Goal: Information Seeking & Learning: Learn about a topic

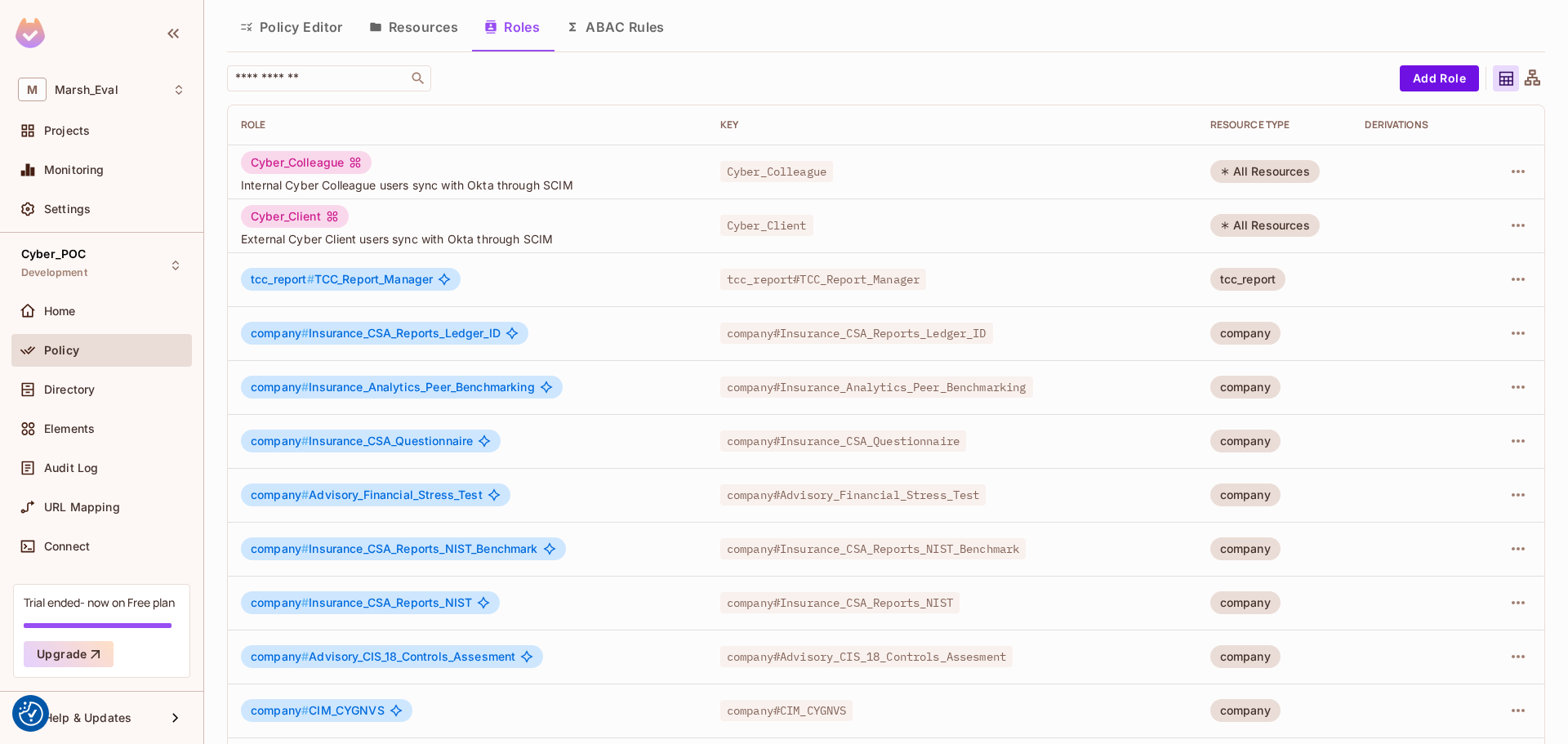
scroll to position [82, 0]
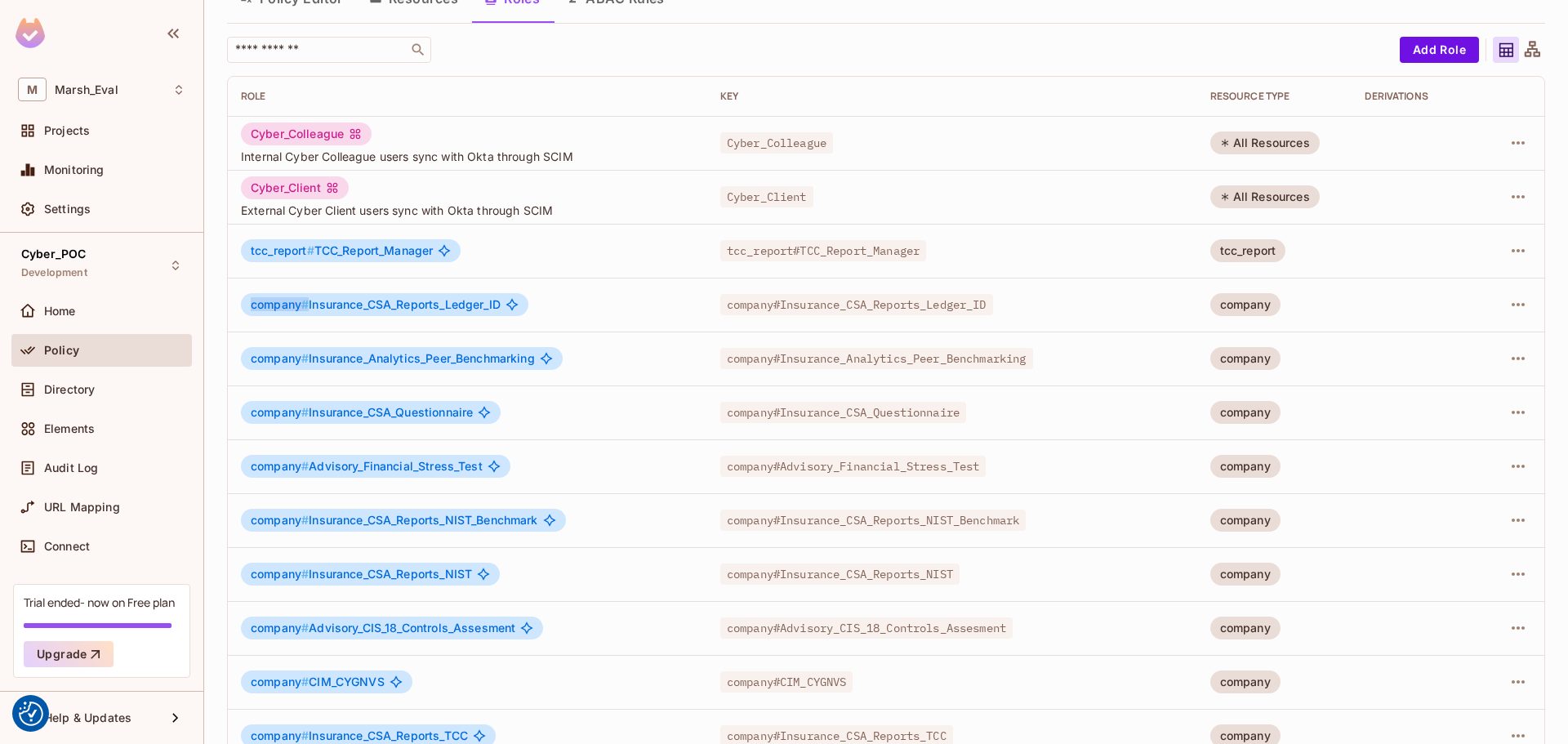
drag, startPoint x: 254, startPoint y: 305, endPoint x: 312, endPoint y: 300, distance: 58.2
click at [312, 300] on span "company # Insurance_CSA_Reports_Ledger_ID" at bounding box center [375, 305] width 250 height 13
drag, startPoint x: 317, startPoint y: 303, endPoint x: 521, endPoint y: 305, distance: 204.0
click at [521, 305] on div "company # Insurance_CSA_Reports_Ledger_ID" at bounding box center [385, 305] width 288 height 23
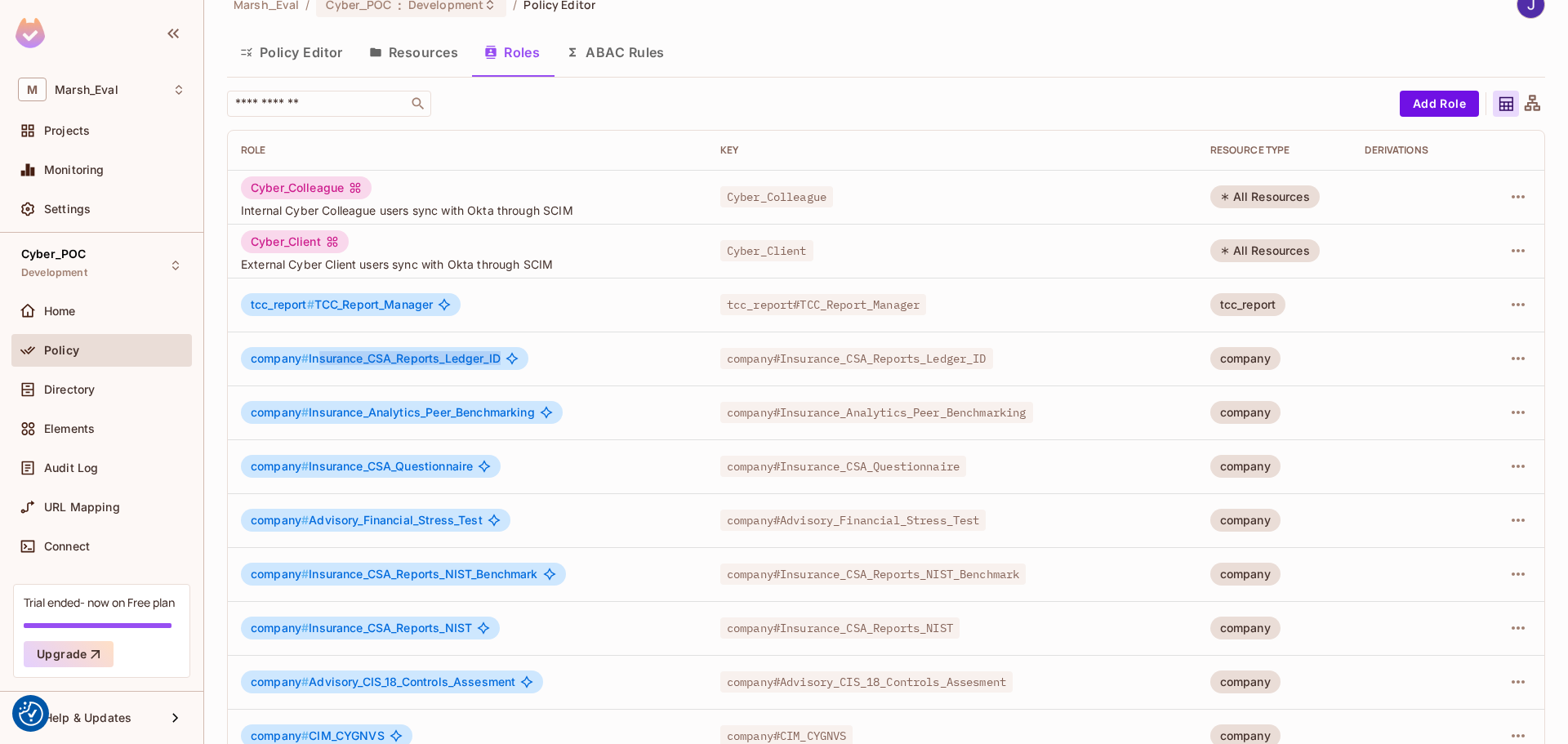
scroll to position [0, 0]
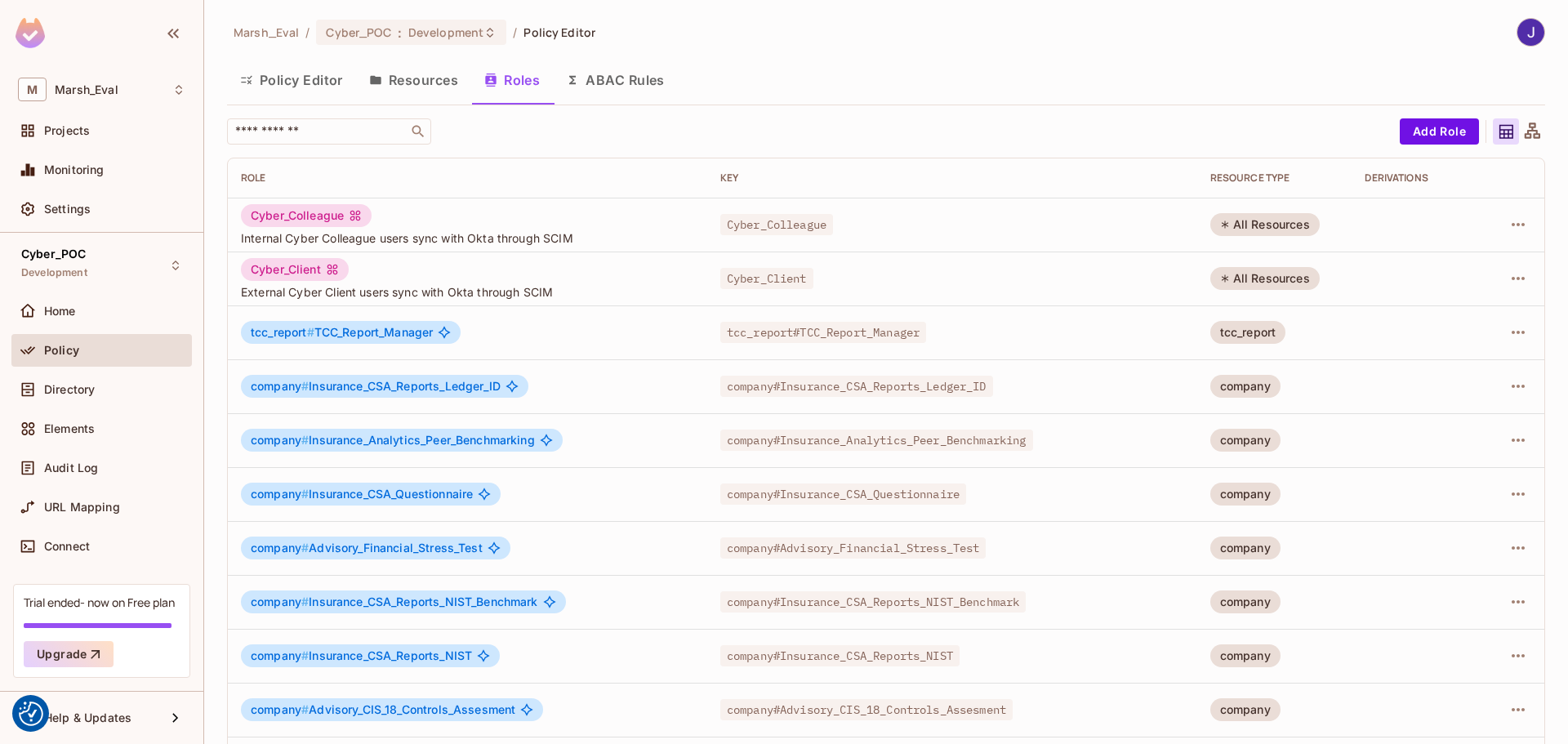
click at [557, 144] on div "​ Add Role Role Key RESOURCE TYPE Derivations Cyber_Colleague Internal Cyber Co…" at bounding box center [886, 590] width 1318 height 943
click at [119, 260] on div "Cyber_POC Development" at bounding box center [102, 264] width 180 height 45
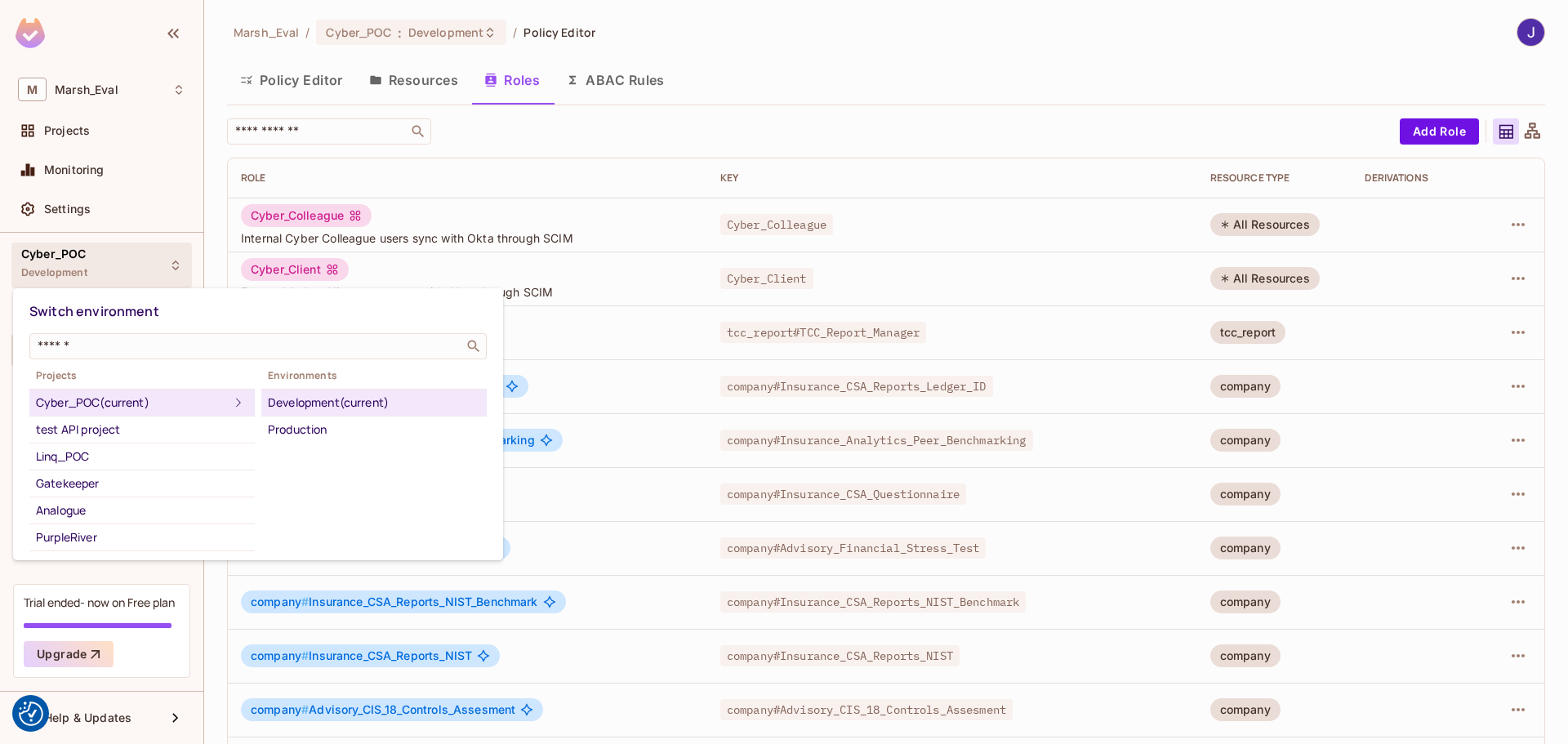
click at [661, 339] on div at bounding box center [784, 372] width 1568 height 744
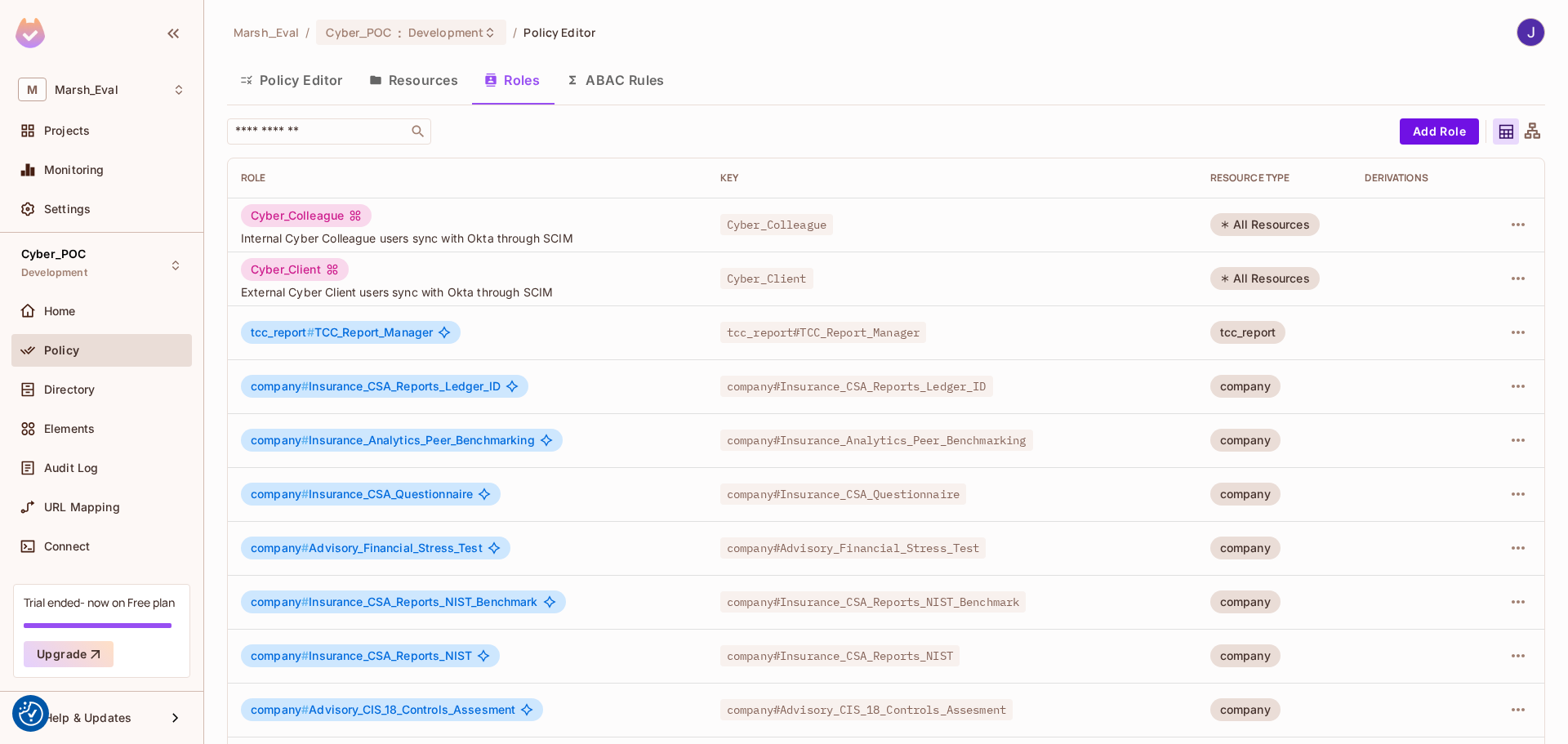
click at [419, 79] on button "Resources" at bounding box center [413, 80] width 115 height 41
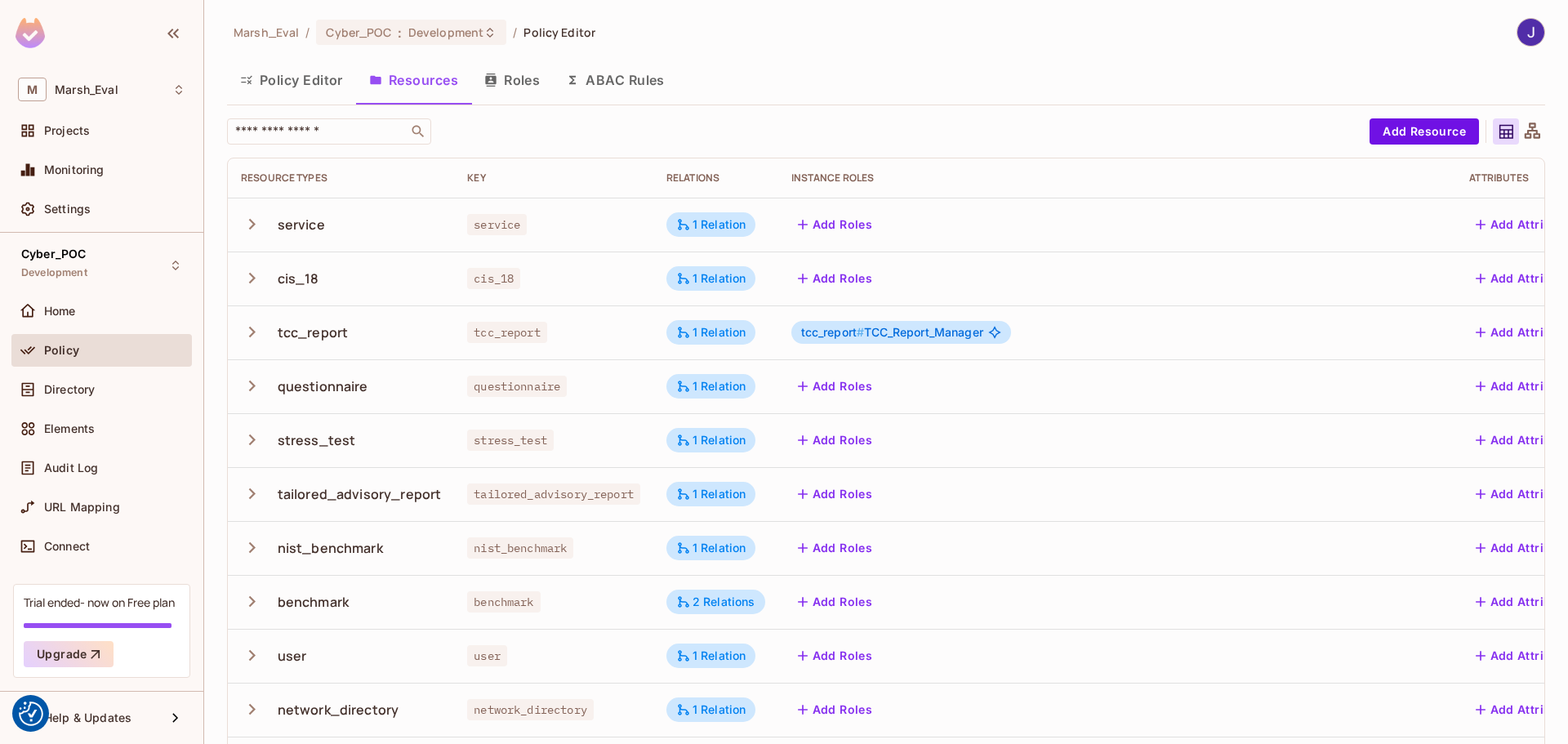
click at [309, 393] on div "questionnaire" at bounding box center [322, 386] width 90 height 18
click at [508, 79] on button "Roles" at bounding box center [512, 80] width 82 height 41
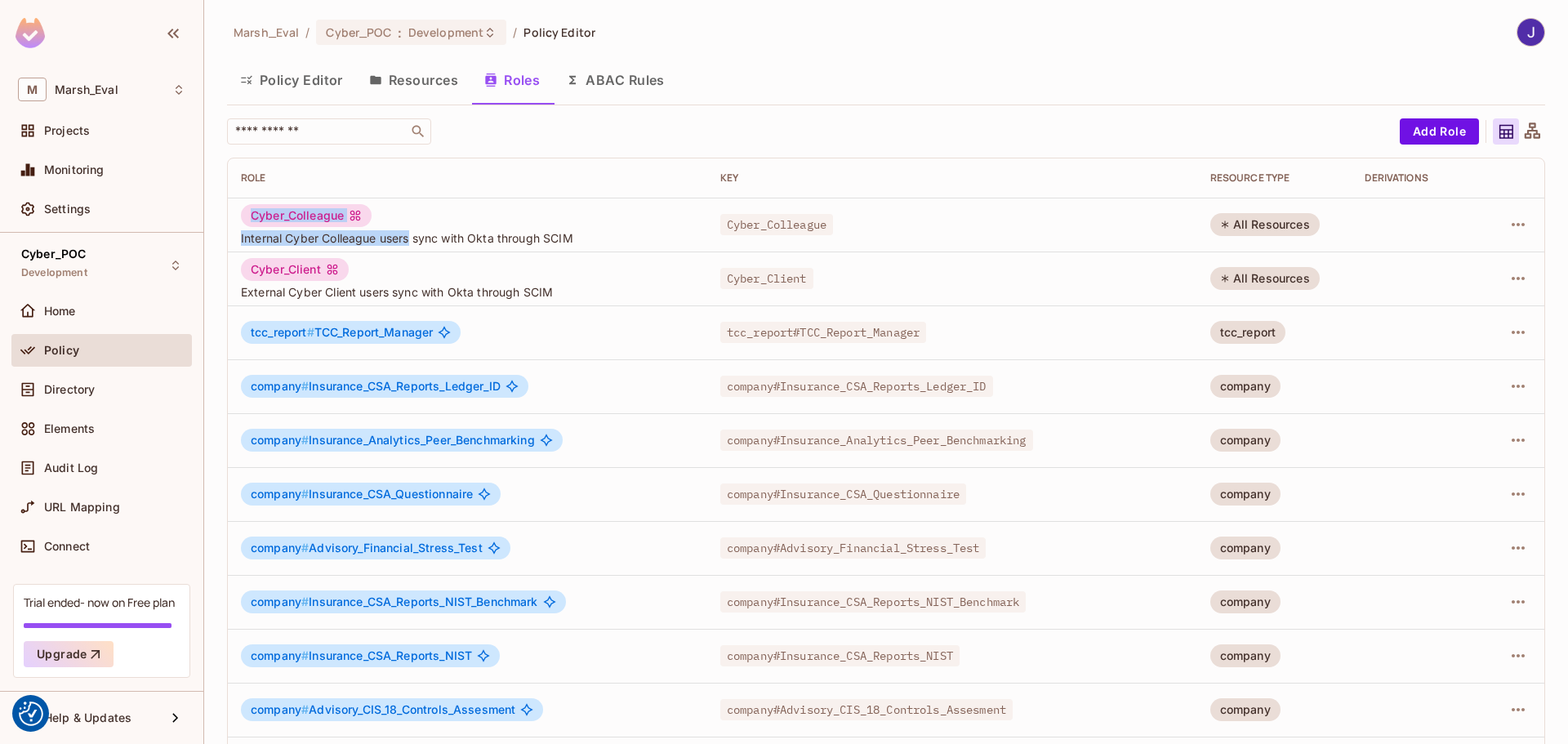
drag, startPoint x: 249, startPoint y: 219, endPoint x: 412, endPoint y: 218, distance: 163.0
click at [412, 218] on div "Cyber_Colleague Internal Cyber Colleague users sync with Okta through SCIM" at bounding box center [467, 225] width 453 height 42
click at [274, 282] on div "Cyber_Client External Cyber Client users sync with Okta through SCIM" at bounding box center [467, 279] width 453 height 42
drag, startPoint x: 249, startPoint y: 328, endPoint x: 448, endPoint y: 333, distance: 199.1
click at [448, 333] on div "tcc_report # TCC_Report_Manager" at bounding box center [350, 333] width 219 height 23
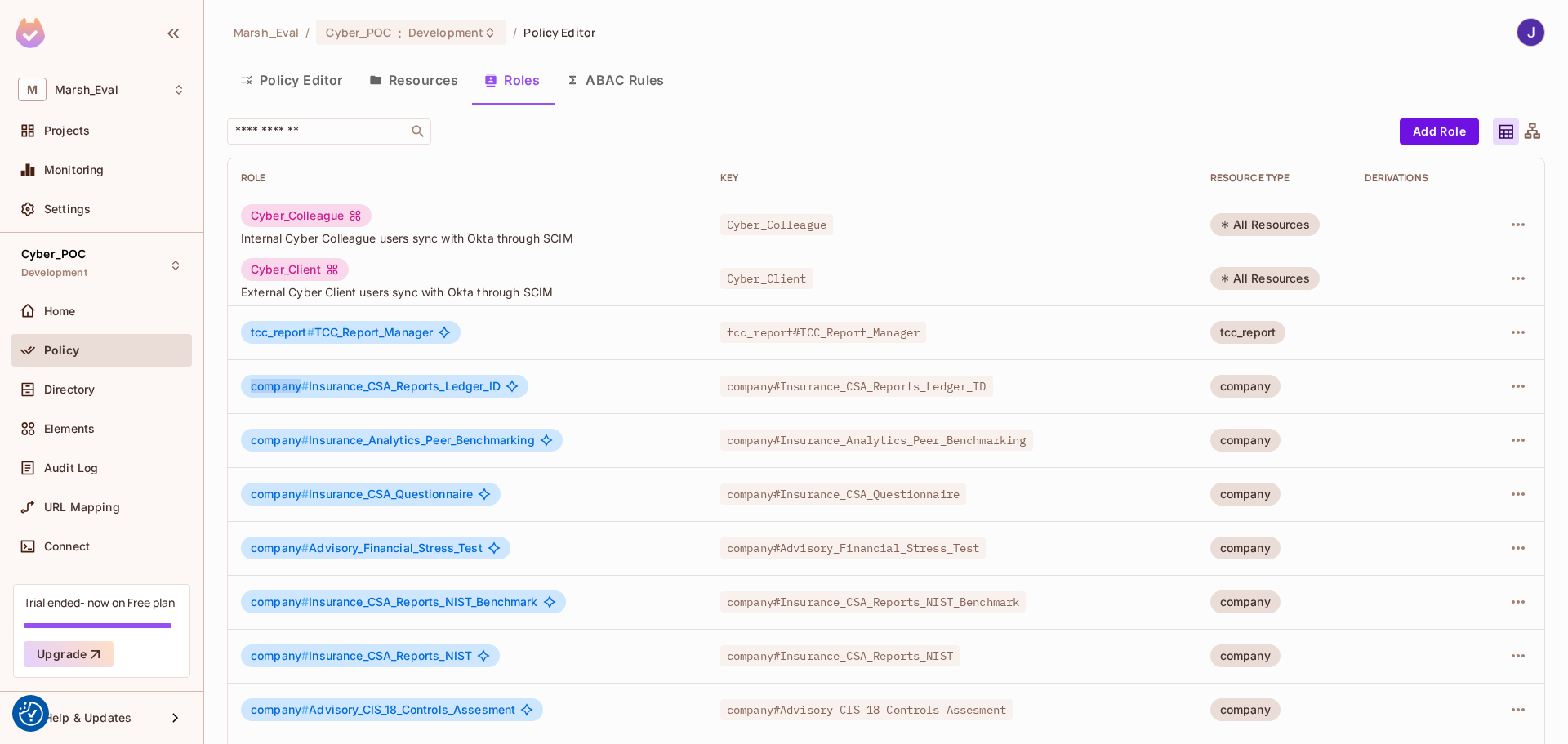
drag, startPoint x: 249, startPoint y: 387, endPoint x: 300, endPoint y: 386, distance: 51.0
click at [300, 386] on div "company # Insurance_CSA_Reports_Ledger_ID" at bounding box center [385, 387] width 288 height 23
drag, startPoint x: 312, startPoint y: 388, endPoint x: 518, endPoint y: 387, distance: 206.0
click at [518, 387] on div "company # Insurance_CSA_Reports_Ledger_ID" at bounding box center [385, 387] width 288 height 23
click at [330, 436] on span "company # Insurance_Analytics_Peer_Benchmarking" at bounding box center [392, 441] width 284 height 13
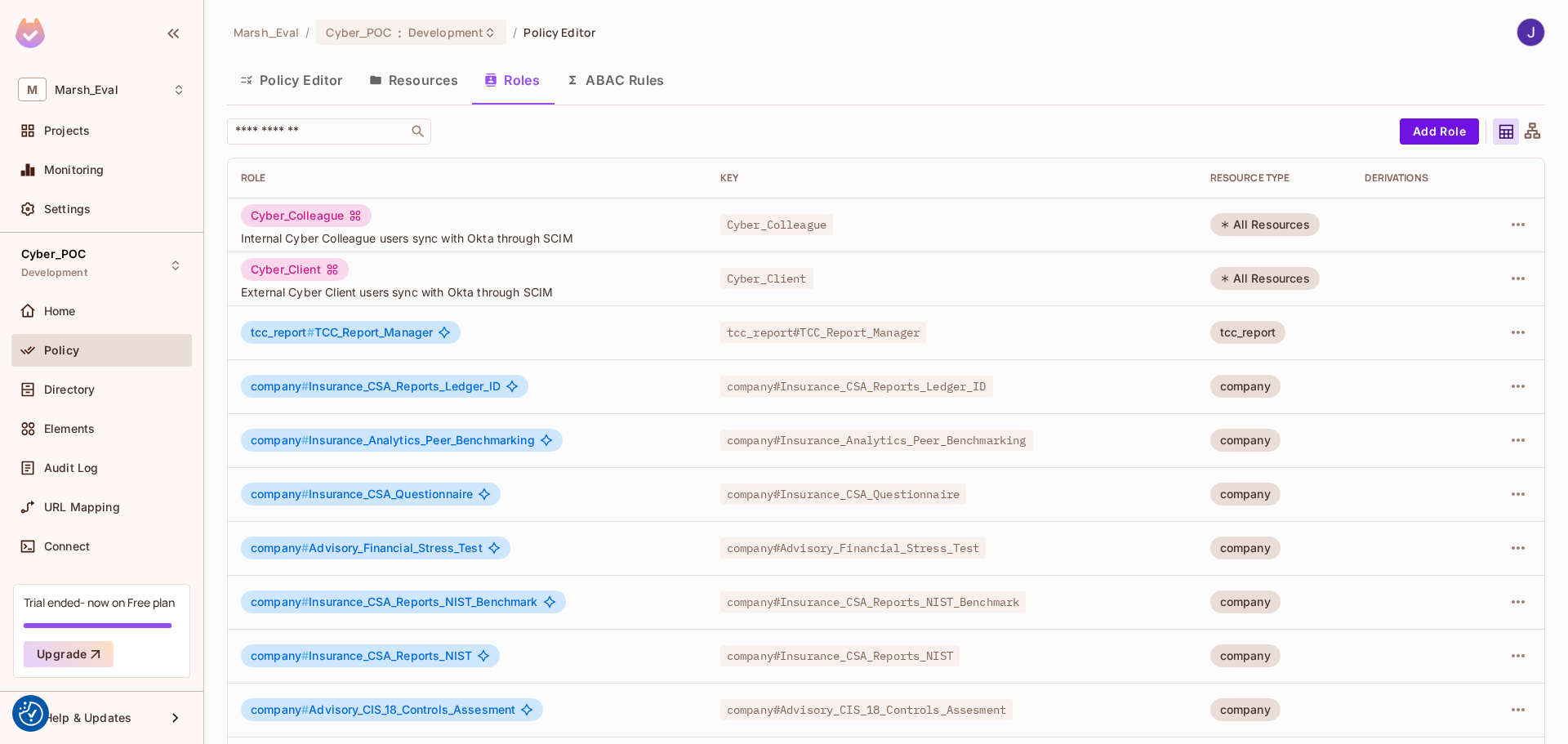
click at [256, 390] on span "company #" at bounding box center [279, 386] width 58 height 14
drag, startPoint x: 253, startPoint y: 388, endPoint x: 510, endPoint y: 388, distance: 257.0
click at [510, 388] on div "company # Insurance_CSA_Reports_Ledger_ID" at bounding box center [385, 387] width 288 height 23
drag, startPoint x: 247, startPoint y: 443, endPoint x: 549, endPoint y: 440, distance: 302.0
click at [549, 440] on div "company # Insurance_Analytics_Peer_Benchmarking" at bounding box center [402, 440] width 322 height 23
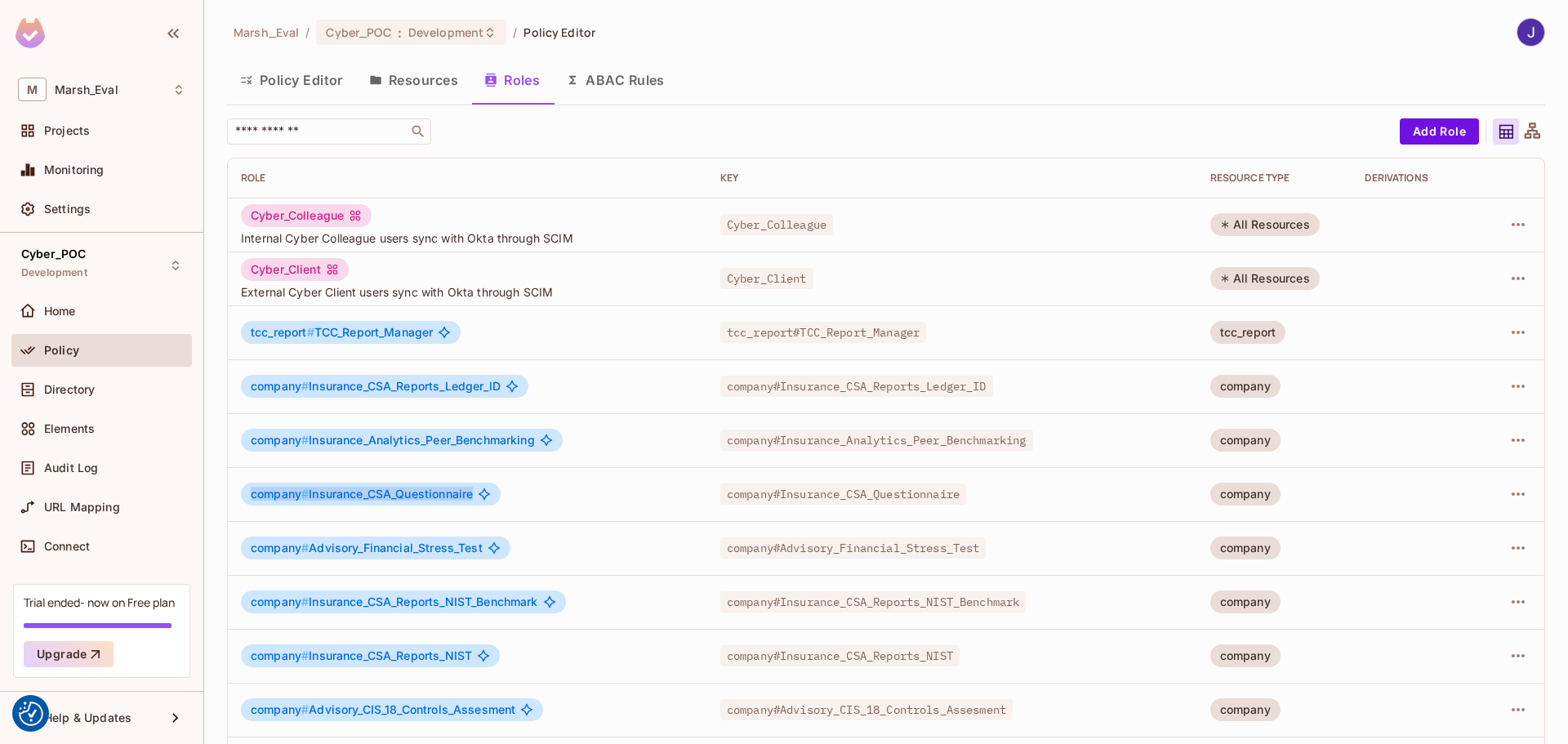
drag, startPoint x: 317, startPoint y: 496, endPoint x: 496, endPoint y: 496, distance: 179.0
click at [496, 496] on div "company # Insurance_CSA_Questionnaire" at bounding box center [370, 494] width 259 height 23
click at [342, 524] on td "company # Advisory_Financial_Stress_Test" at bounding box center [467, 548] width 480 height 54
drag, startPoint x: 249, startPoint y: 498, endPoint x: 296, endPoint y: 497, distance: 47.0
click at [296, 497] on div "company # Insurance_CSA_Questionnaire" at bounding box center [370, 494] width 259 height 23
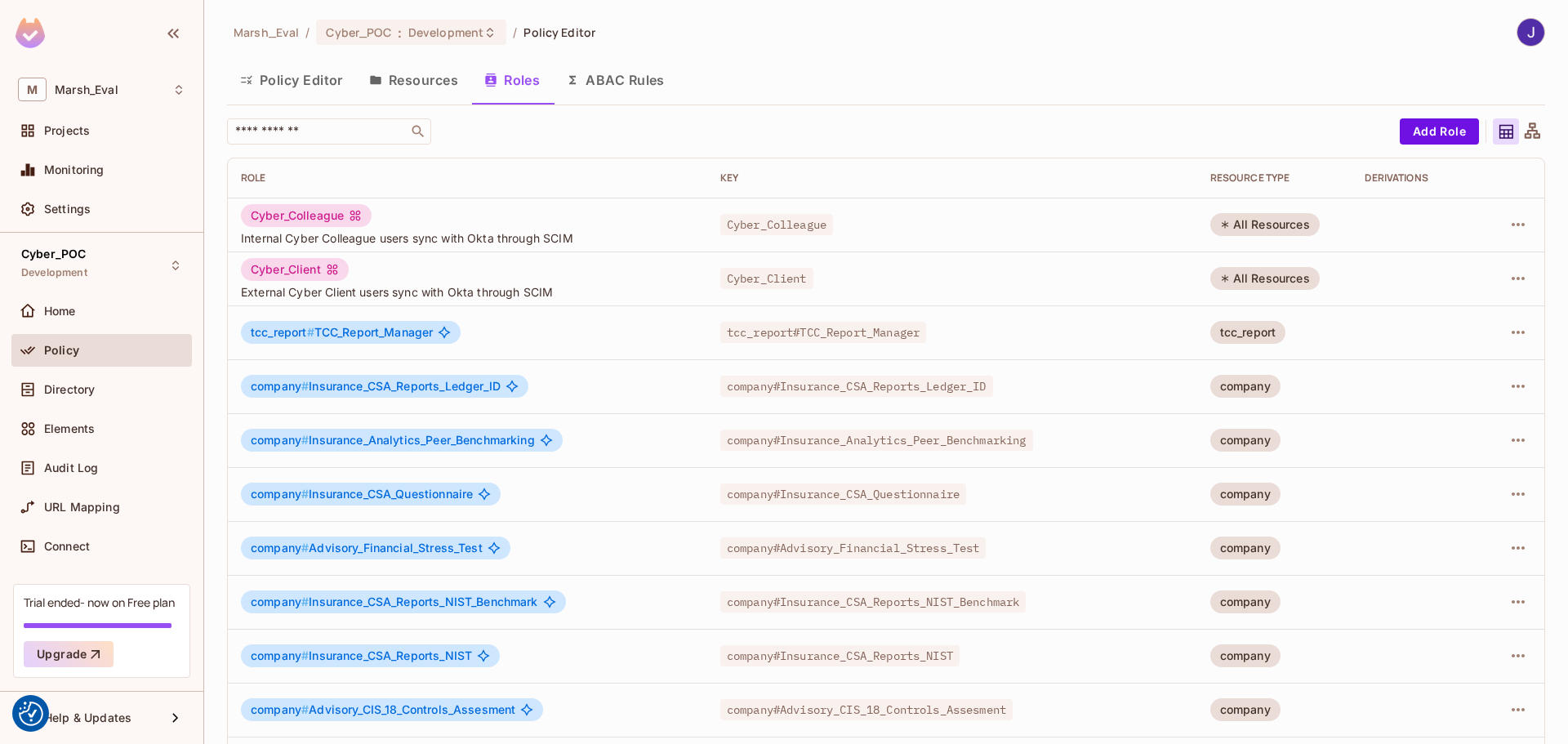
click at [317, 499] on span "company # Insurance_CSA_Questionnaire" at bounding box center [362, 494] width 222 height 13
drag, startPoint x: 312, startPoint y: 492, endPoint x: 481, endPoint y: 494, distance: 169.0
click at [481, 494] on div "company # Insurance_CSA_Questionnaire" at bounding box center [370, 494] width 259 height 23
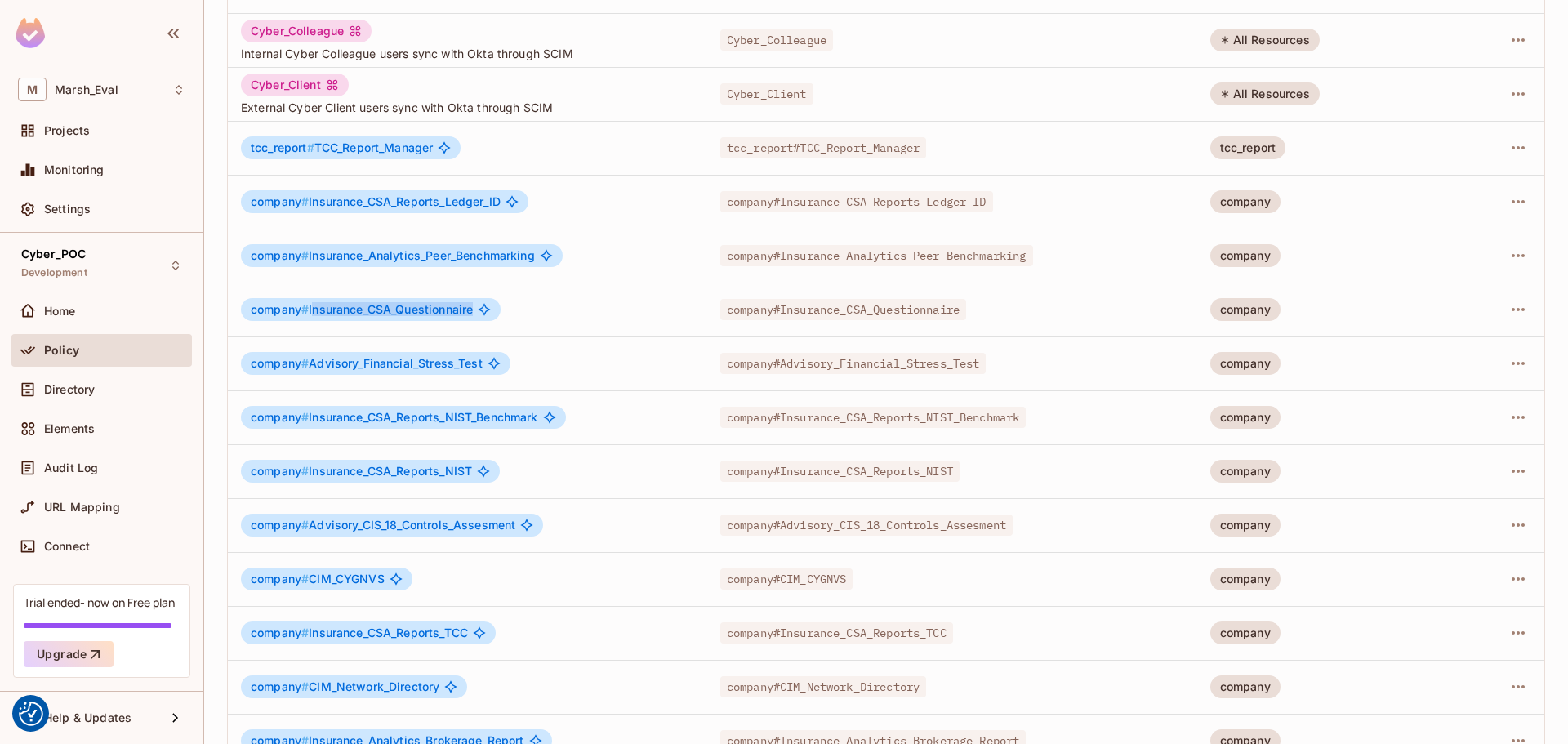
scroll to position [245, 0]
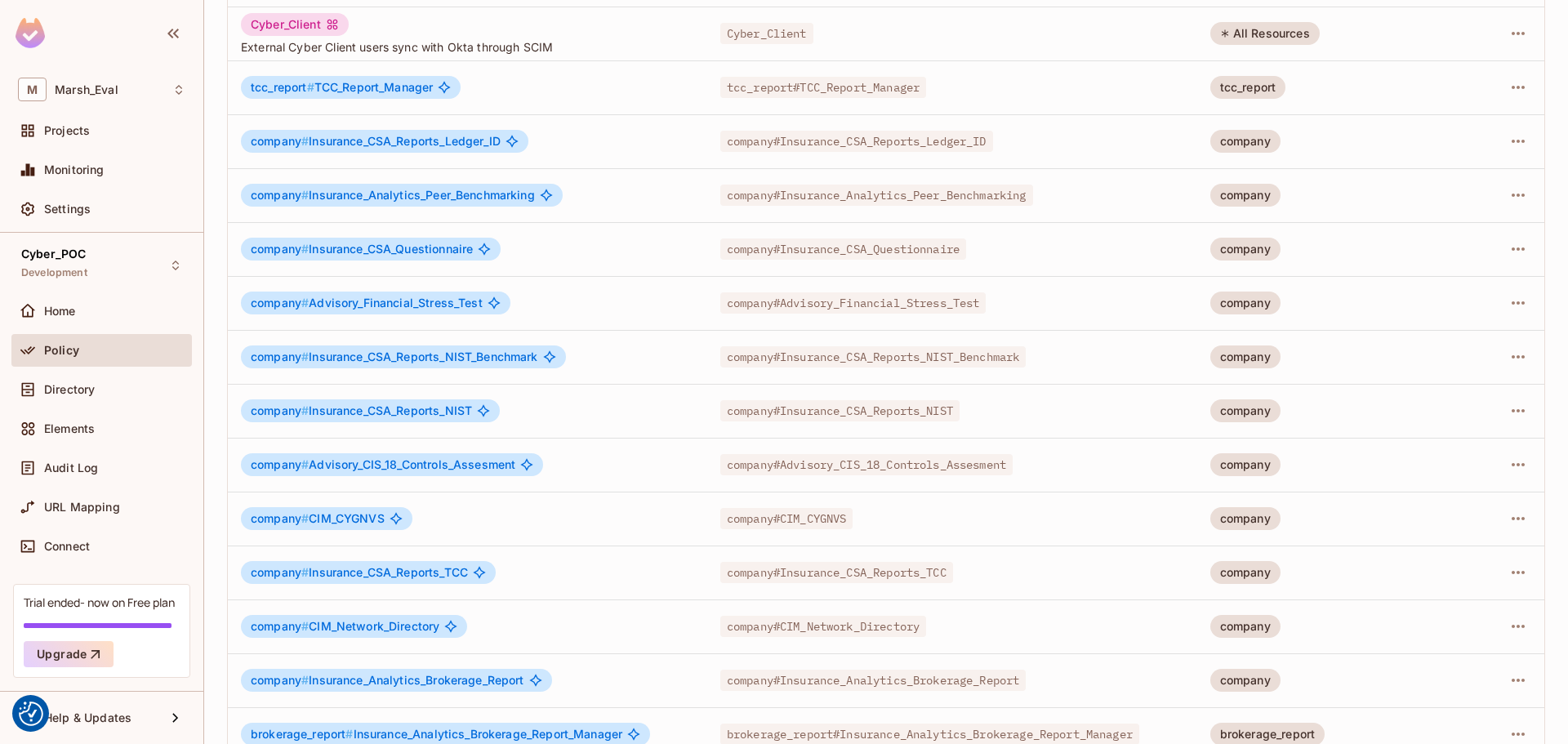
click at [268, 355] on span "company #" at bounding box center [279, 356] width 58 height 14
click at [85, 387] on span "Directory" at bounding box center [68, 390] width 50 height 13
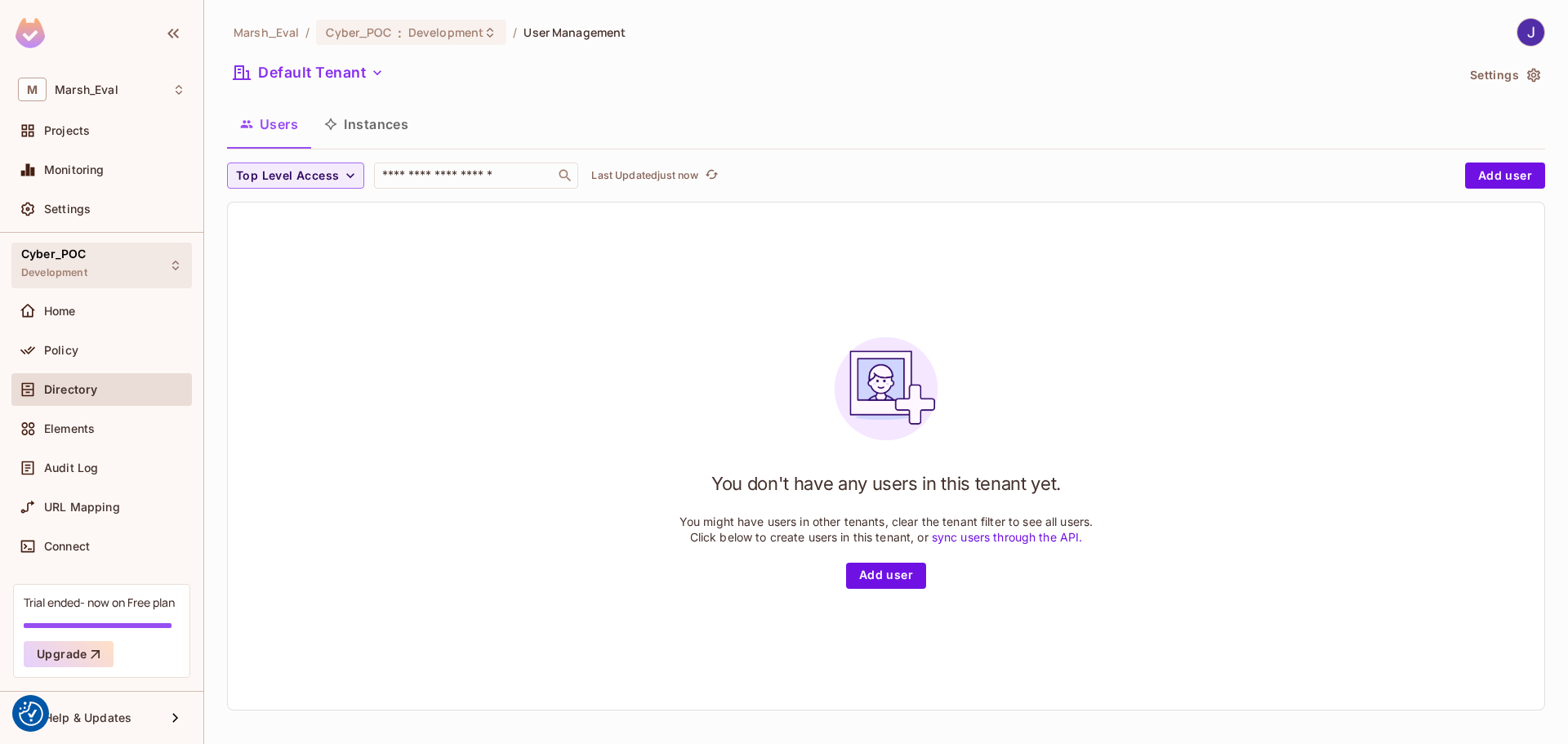
click at [172, 280] on div "Cyber_POC Development" at bounding box center [102, 264] width 180 height 45
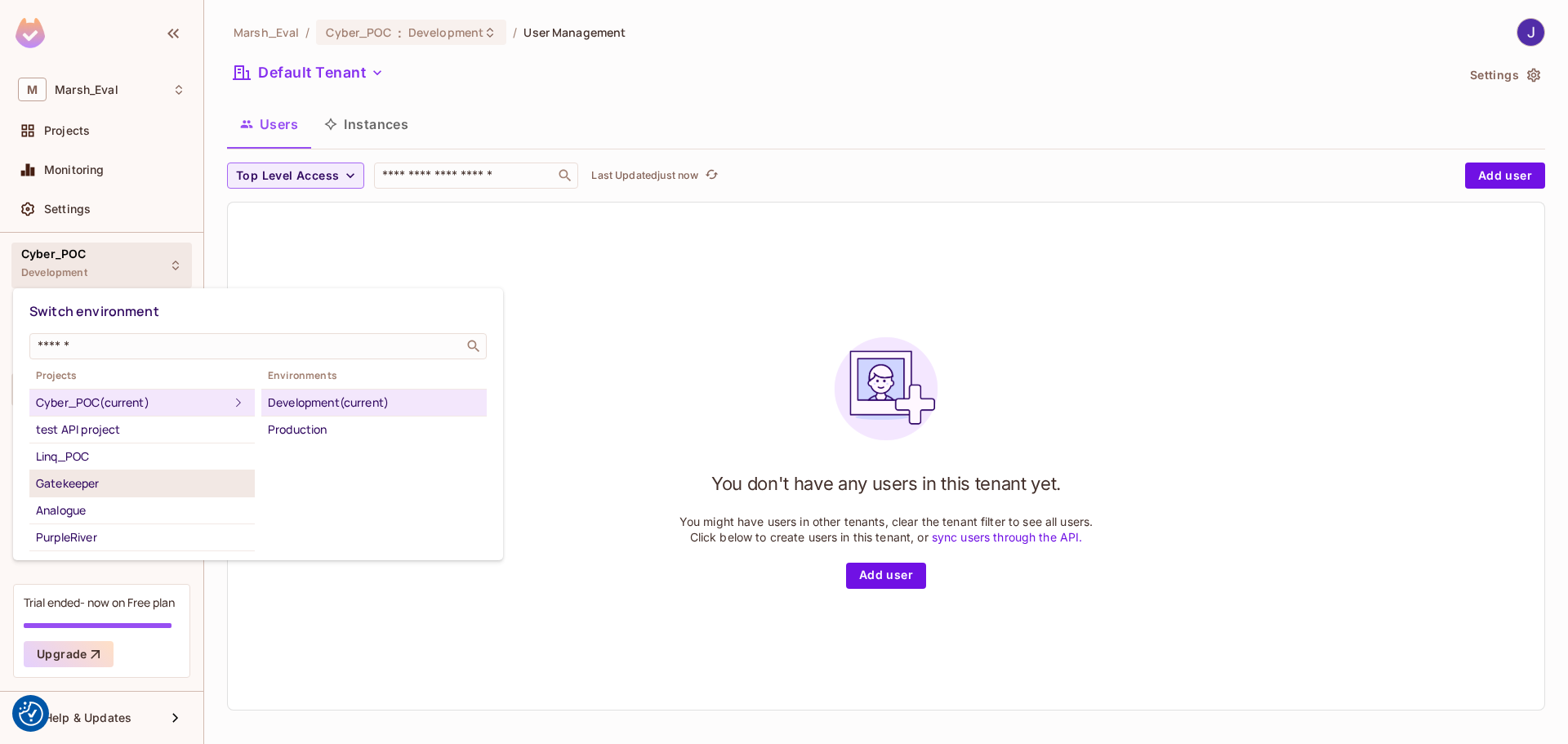
click at [96, 486] on div "Gatekeeper" at bounding box center [142, 484] width 213 height 20
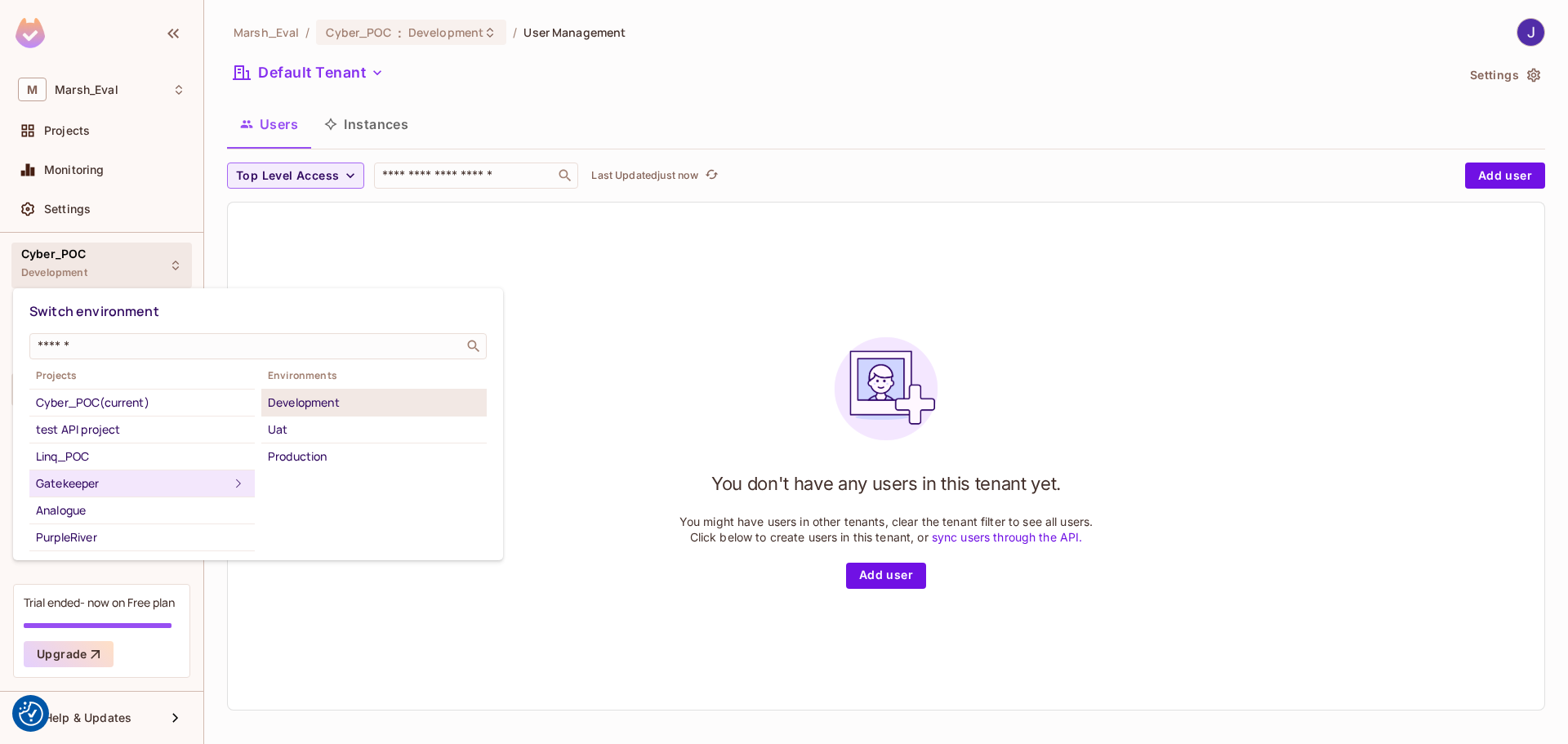
click at [326, 406] on div "Development" at bounding box center [374, 403] width 213 height 20
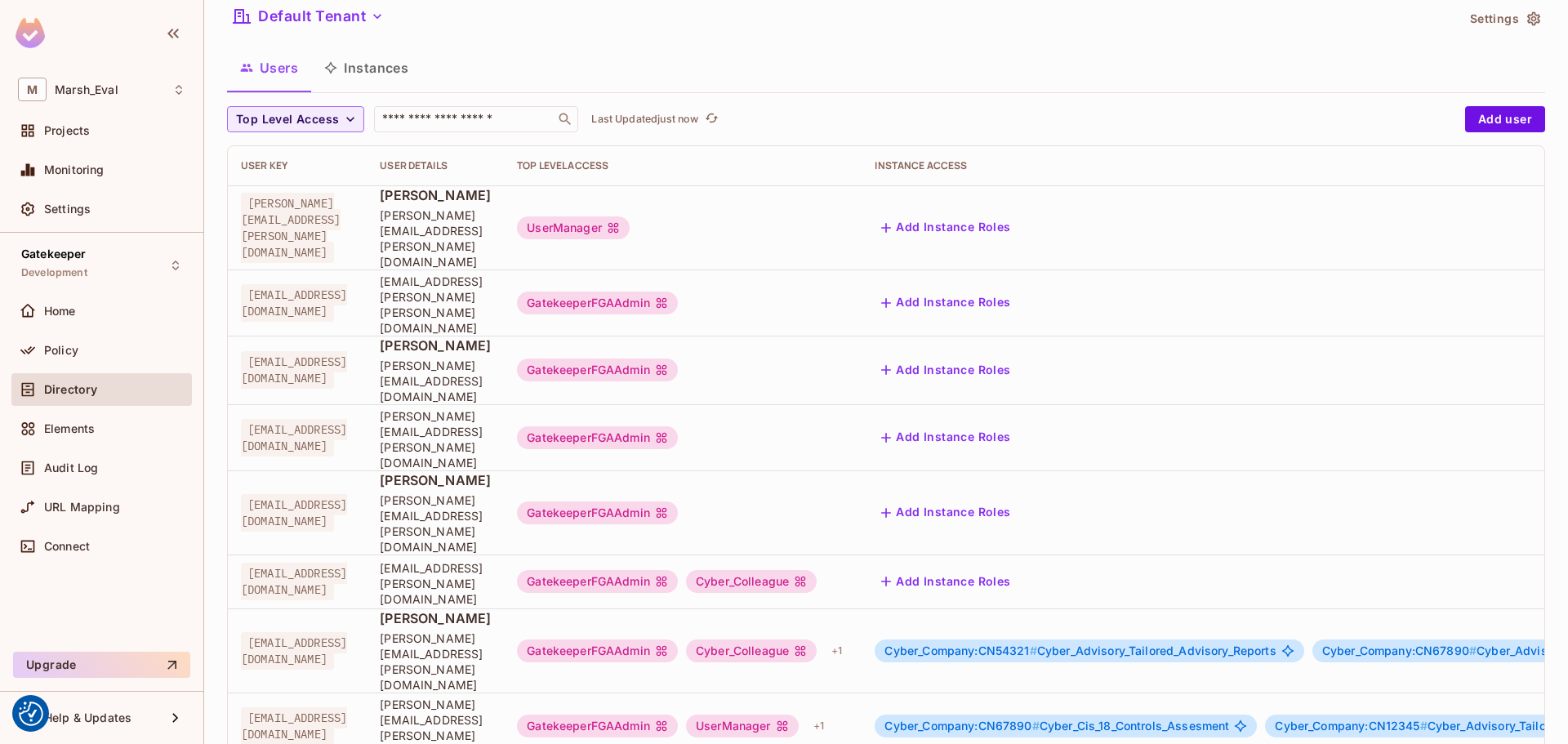
scroll to position [82, 0]
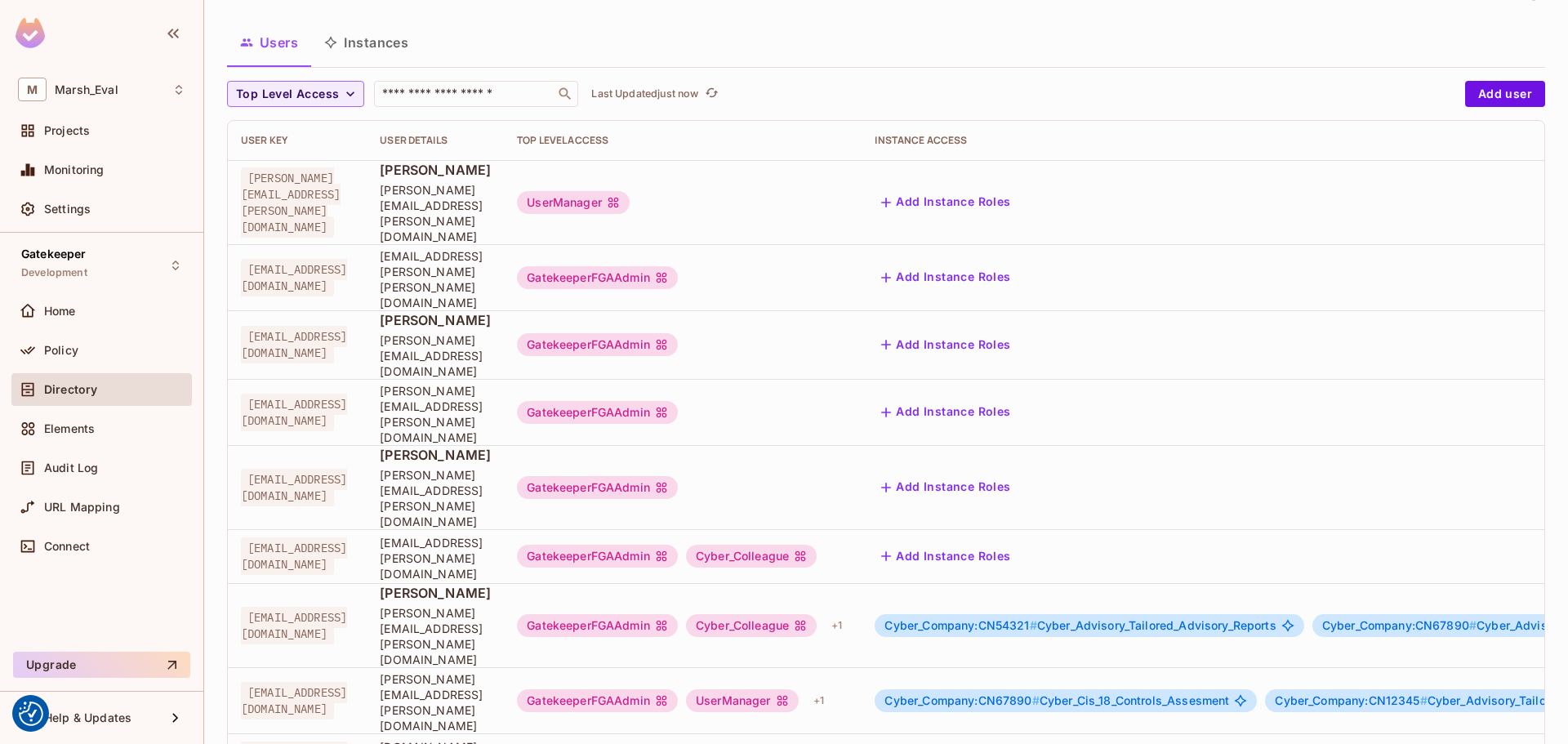
click at [387, 42] on button "Instances" at bounding box center [367, 42] width 110 height 41
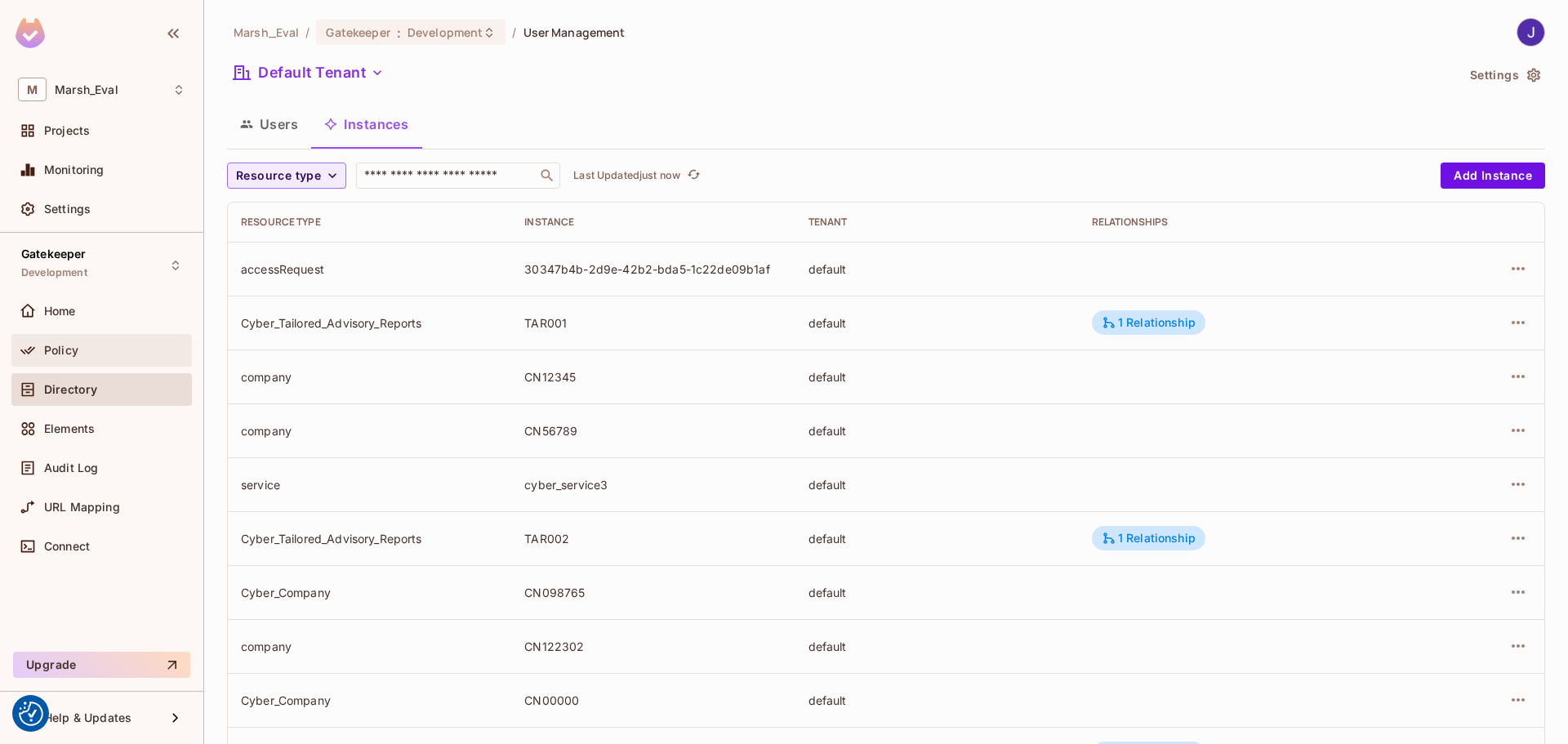
click at [80, 353] on div "Policy" at bounding box center [114, 351] width 142 height 13
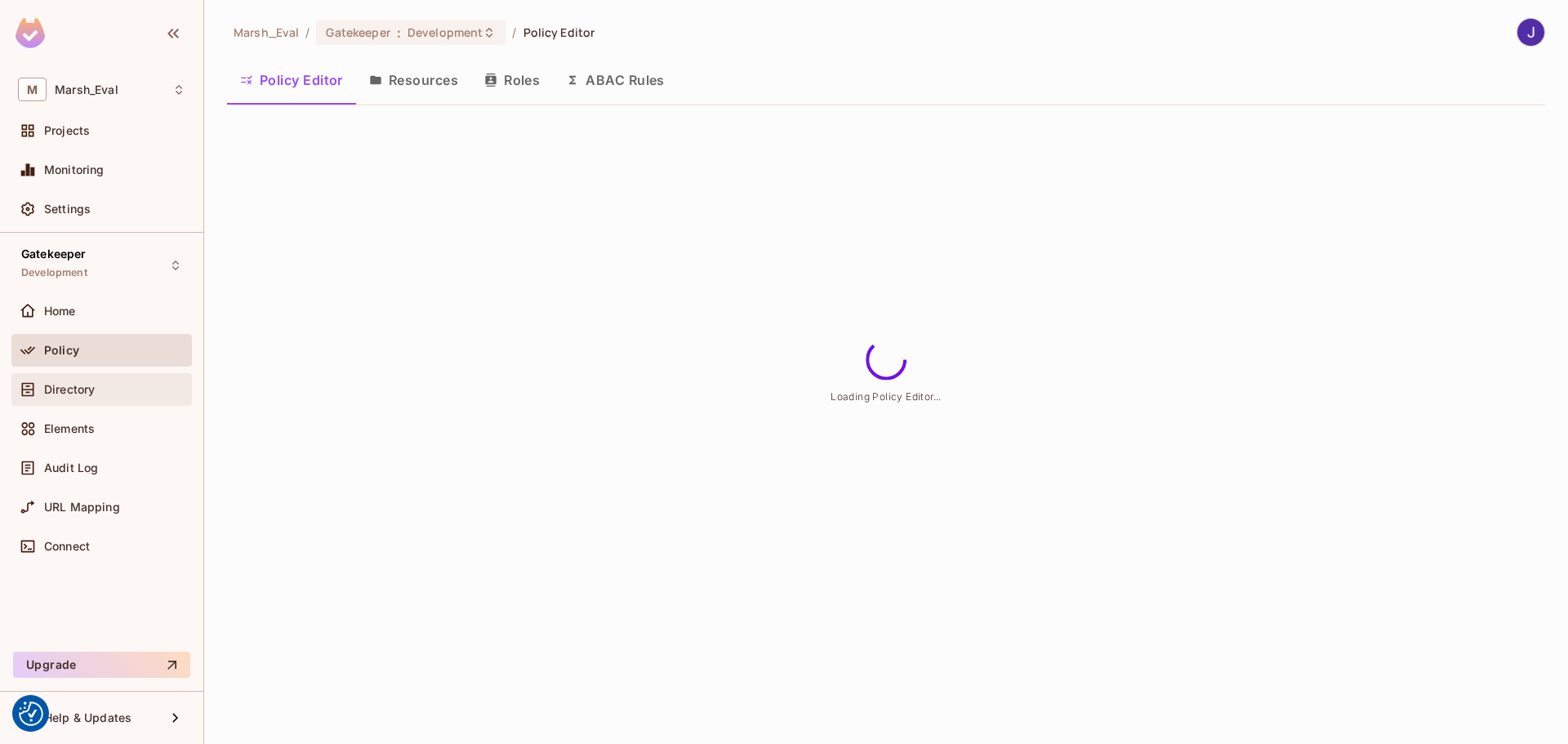
click at [73, 393] on span "Directory" at bounding box center [68, 390] width 50 height 13
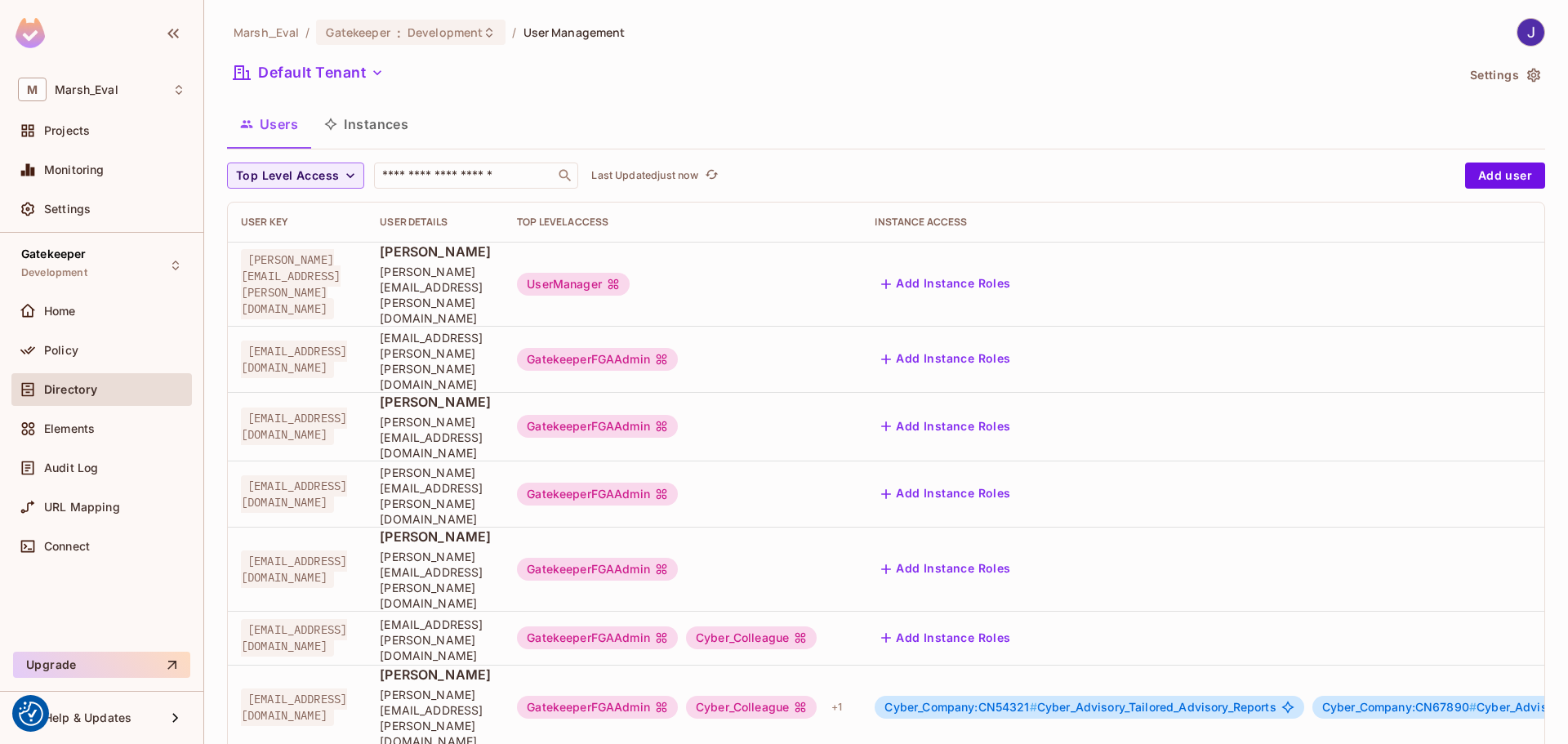
click at [379, 124] on button "Instances" at bounding box center [367, 124] width 110 height 41
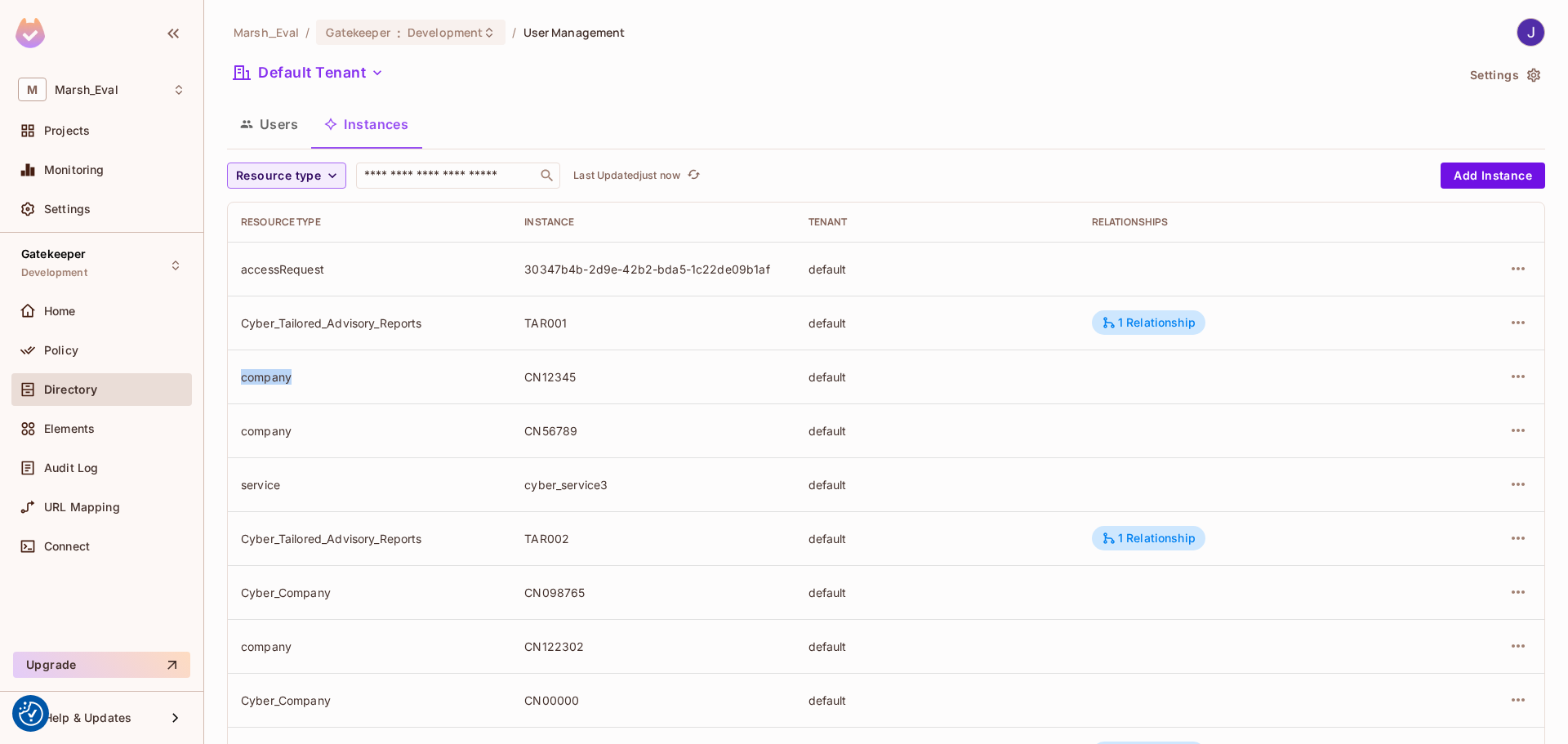
drag, startPoint x: 242, startPoint y: 379, endPoint x: 343, endPoint y: 379, distance: 101.0
click at [343, 379] on div "company" at bounding box center [369, 377] width 257 height 15
drag, startPoint x: 522, startPoint y: 376, endPoint x: 604, endPoint y: 377, distance: 82.0
click at [604, 377] on div "CN12345" at bounding box center [652, 377] width 257 height 15
drag, startPoint x: 237, startPoint y: 438, endPoint x: 609, endPoint y: 434, distance: 372.0
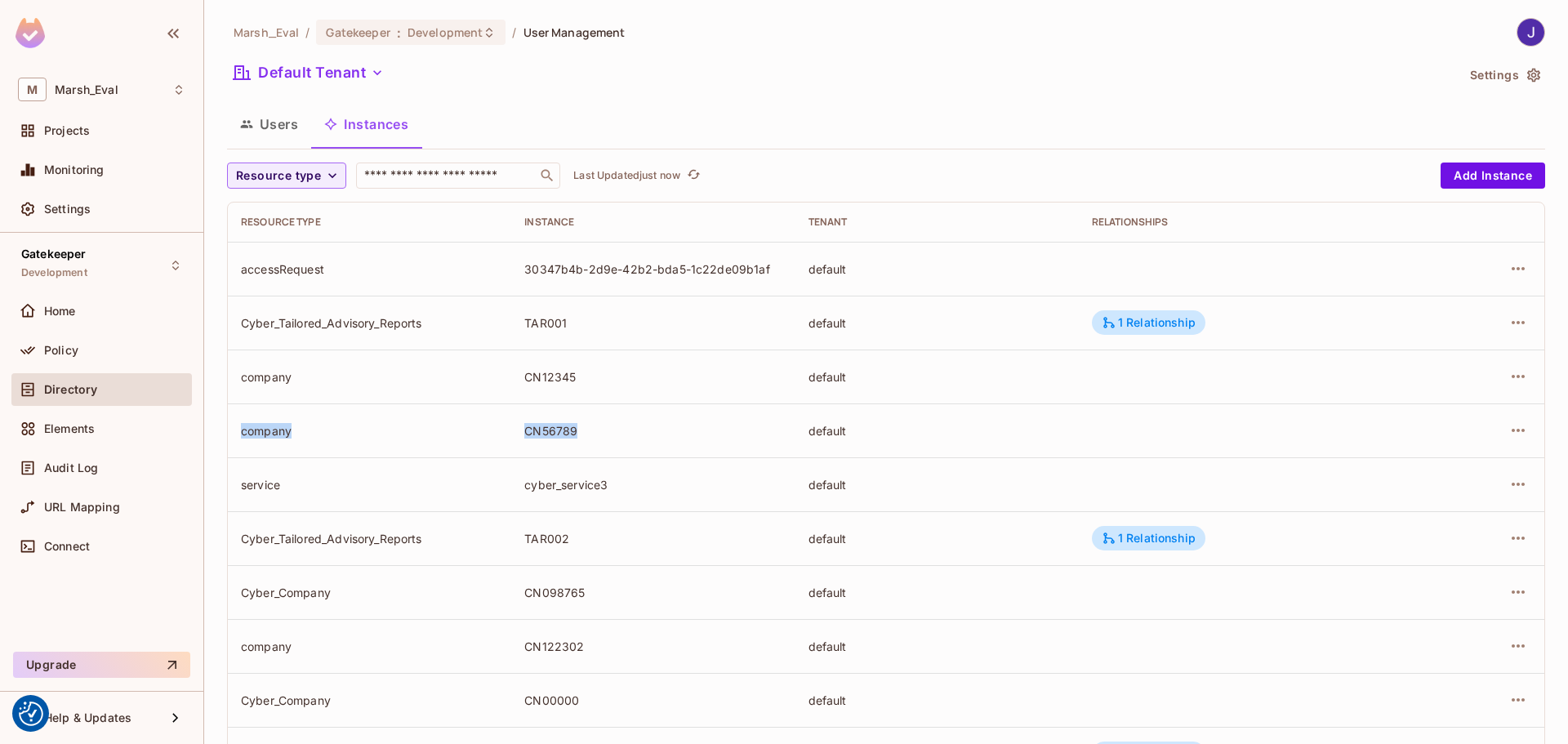
click at [609, 434] on tr "company CN56789 default" at bounding box center [886, 430] width 1316 height 54
click at [611, 434] on div "CN56789" at bounding box center [652, 430] width 257 height 15
click at [272, 127] on button "Users" at bounding box center [269, 124] width 85 height 41
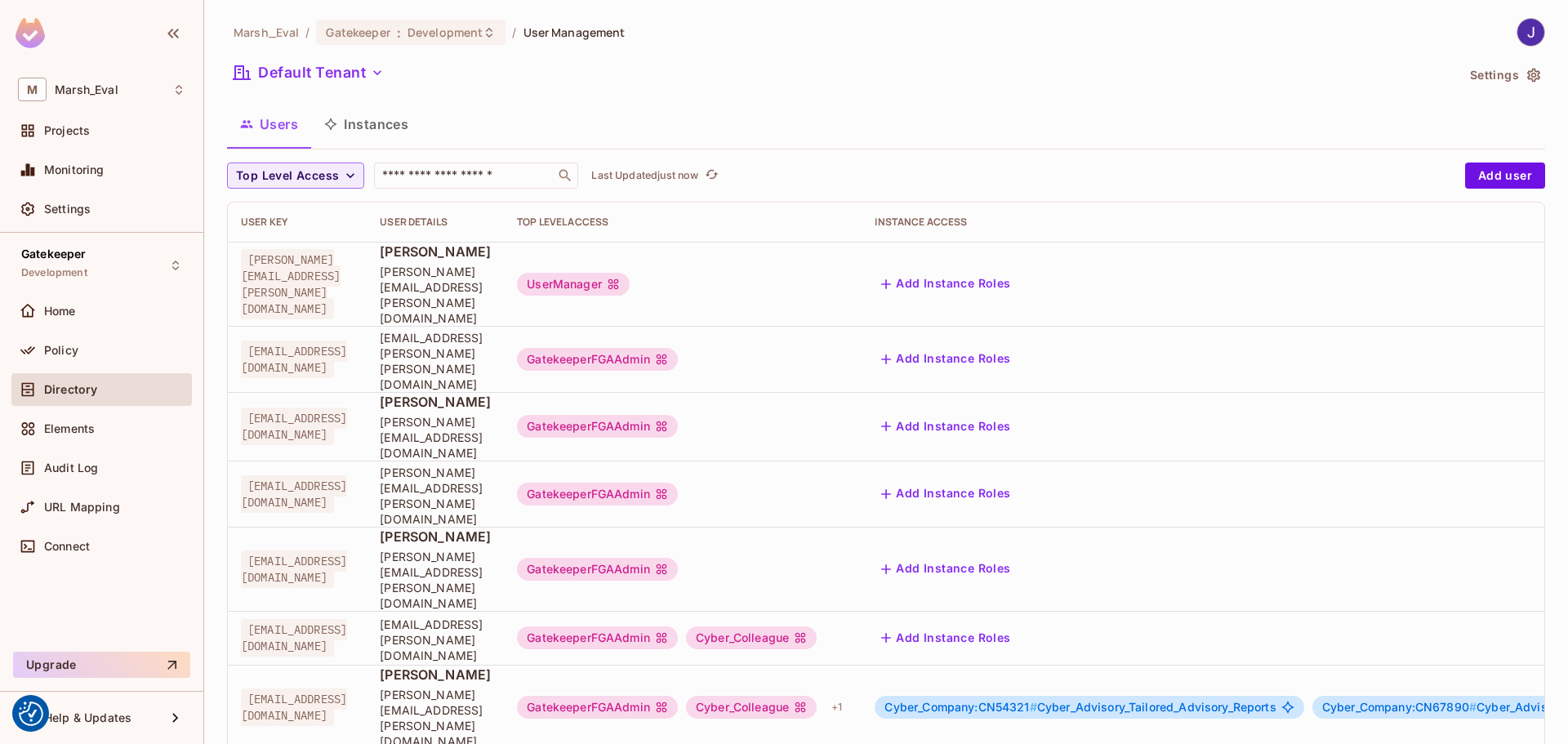
scroll to position [163, 0]
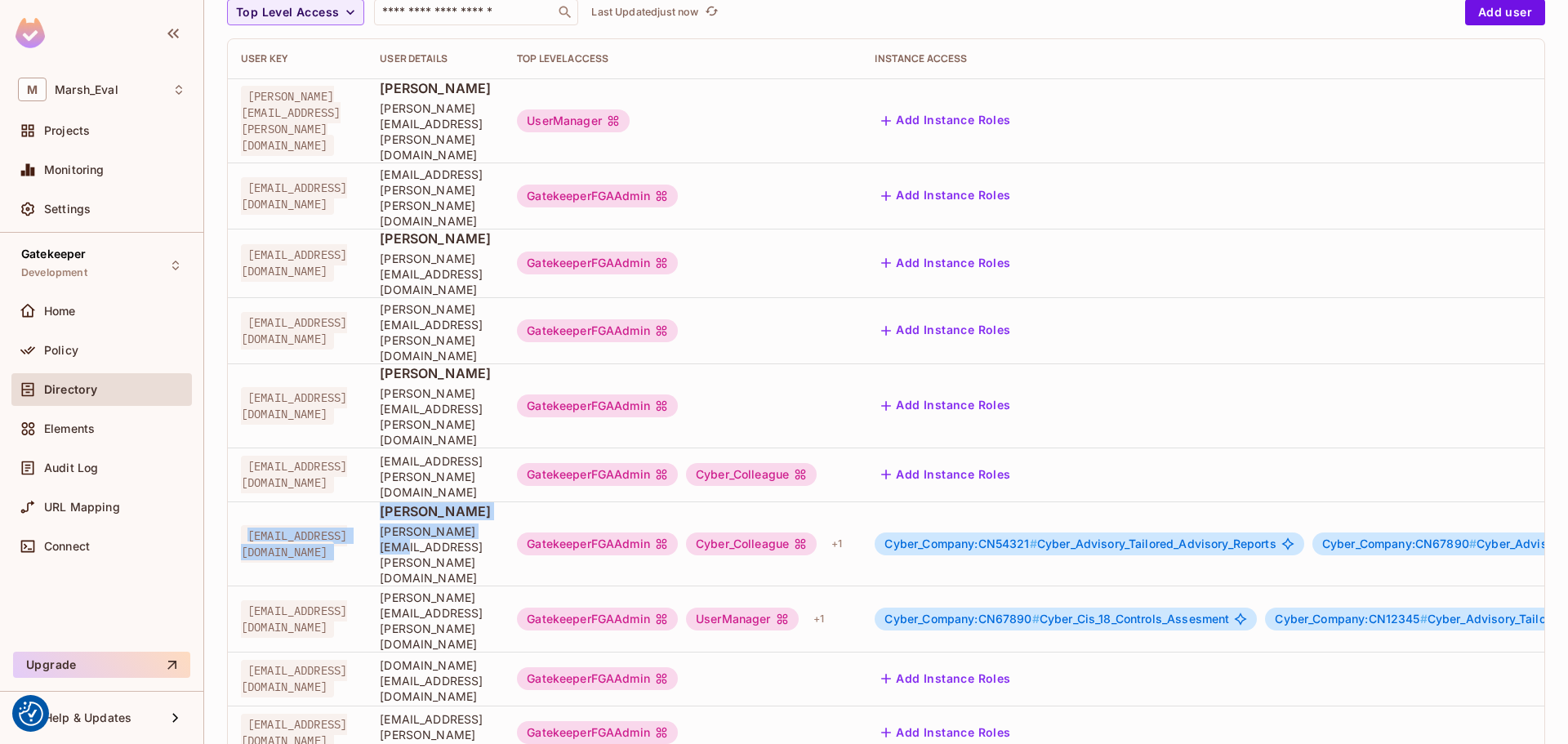
drag, startPoint x: 249, startPoint y: 429, endPoint x: 562, endPoint y: 440, distance: 313.2
click at [562, 502] on tr "1304461@emea.mrshmc.com Jose Jose.Basanta@mmc.com GatekeeperFGAAdmin Cyber_Coll…" at bounding box center [1005, 544] width 1554 height 85
click at [678, 533] on div "GatekeeperFGAAdmin" at bounding box center [596, 544] width 161 height 23
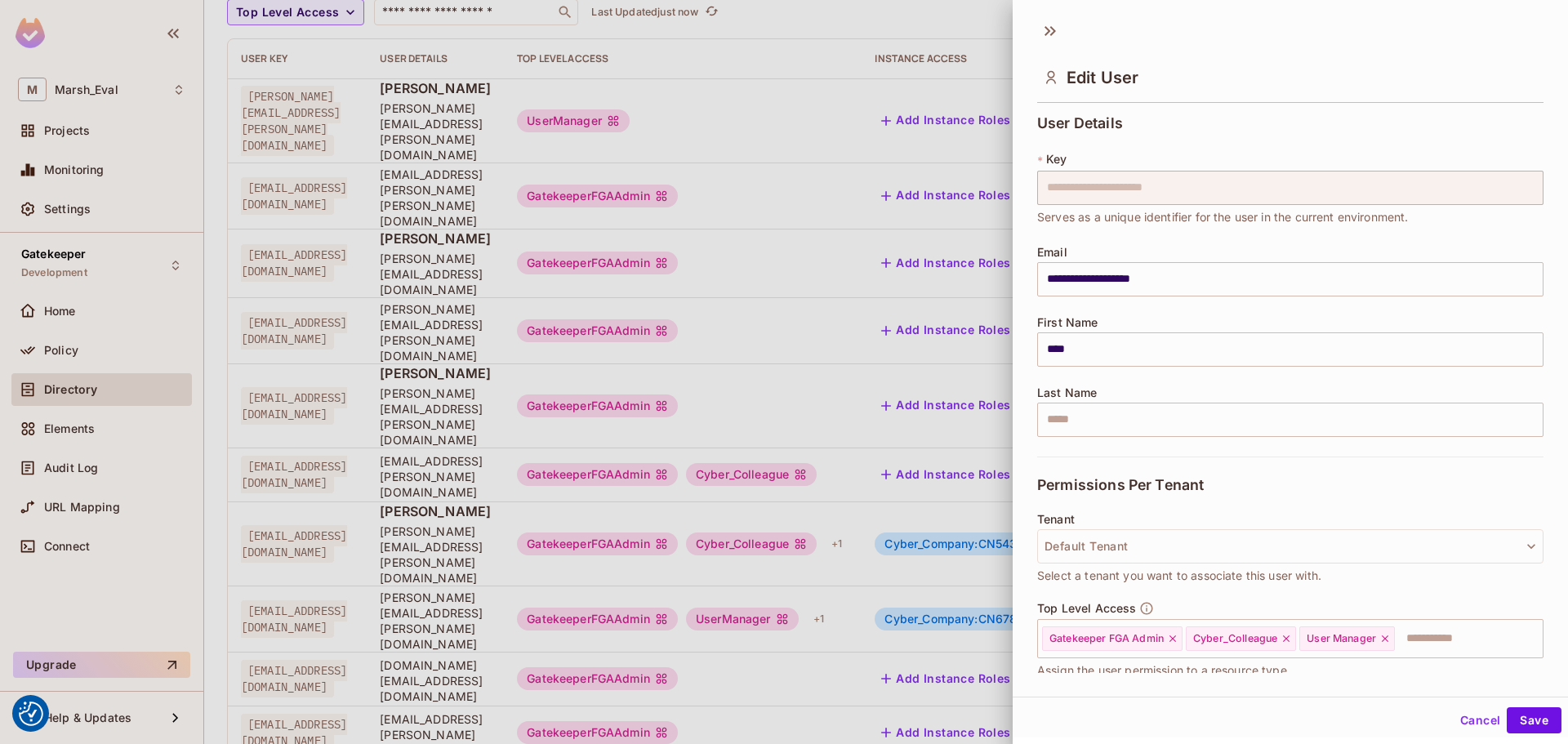
click at [921, 539] on div at bounding box center [784, 372] width 1568 height 744
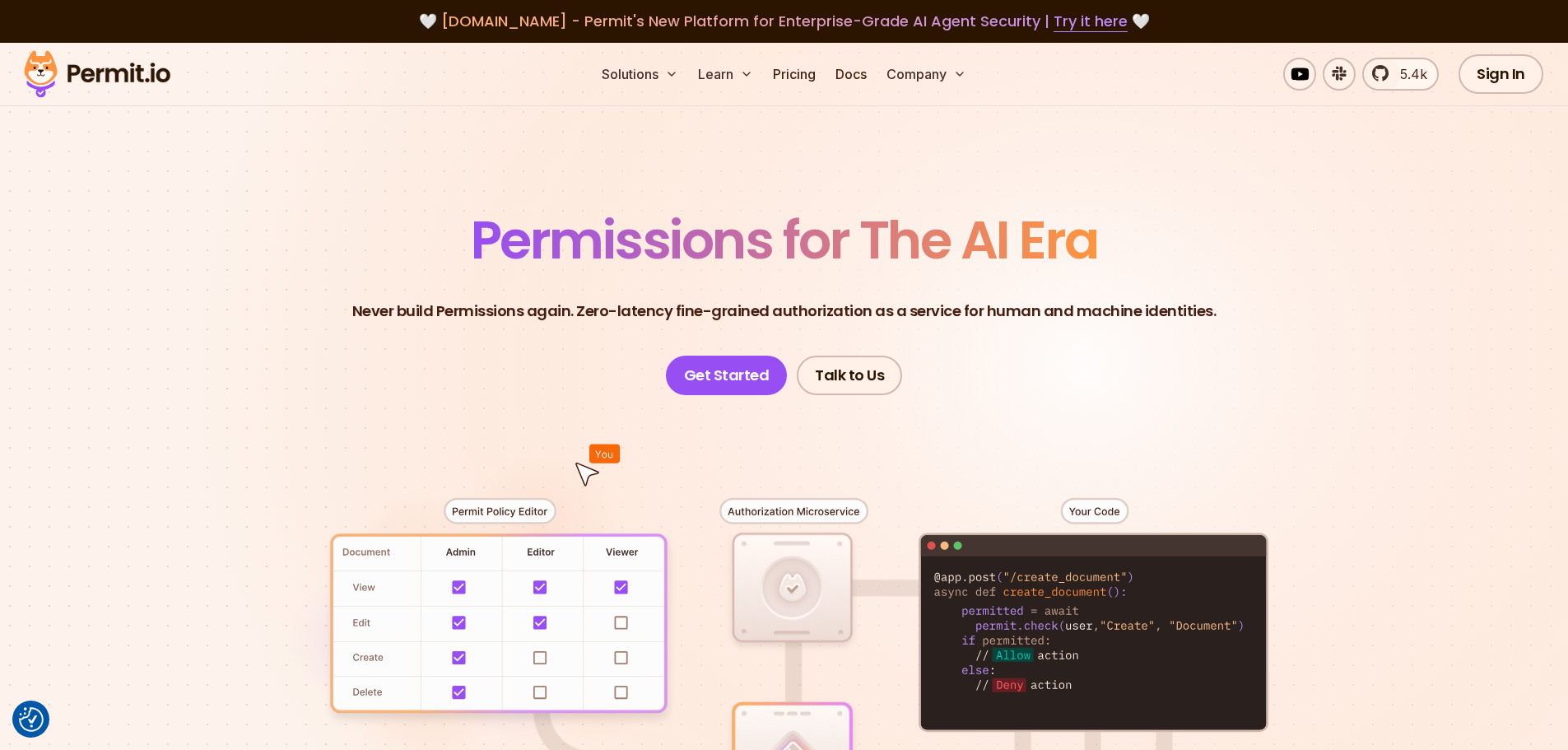
drag, startPoint x: 160, startPoint y: 1, endPoint x: 740, endPoint y: 166, distance: 603.0
click at [702, 193] on section "Permissions for The AI Era Never build Permissions again. Zero-latency fine-gra…" at bounding box center [784, 586] width 1568 height 1087
click at [795, 78] on link "Pricing" at bounding box center [795, 74] width 56 height 33
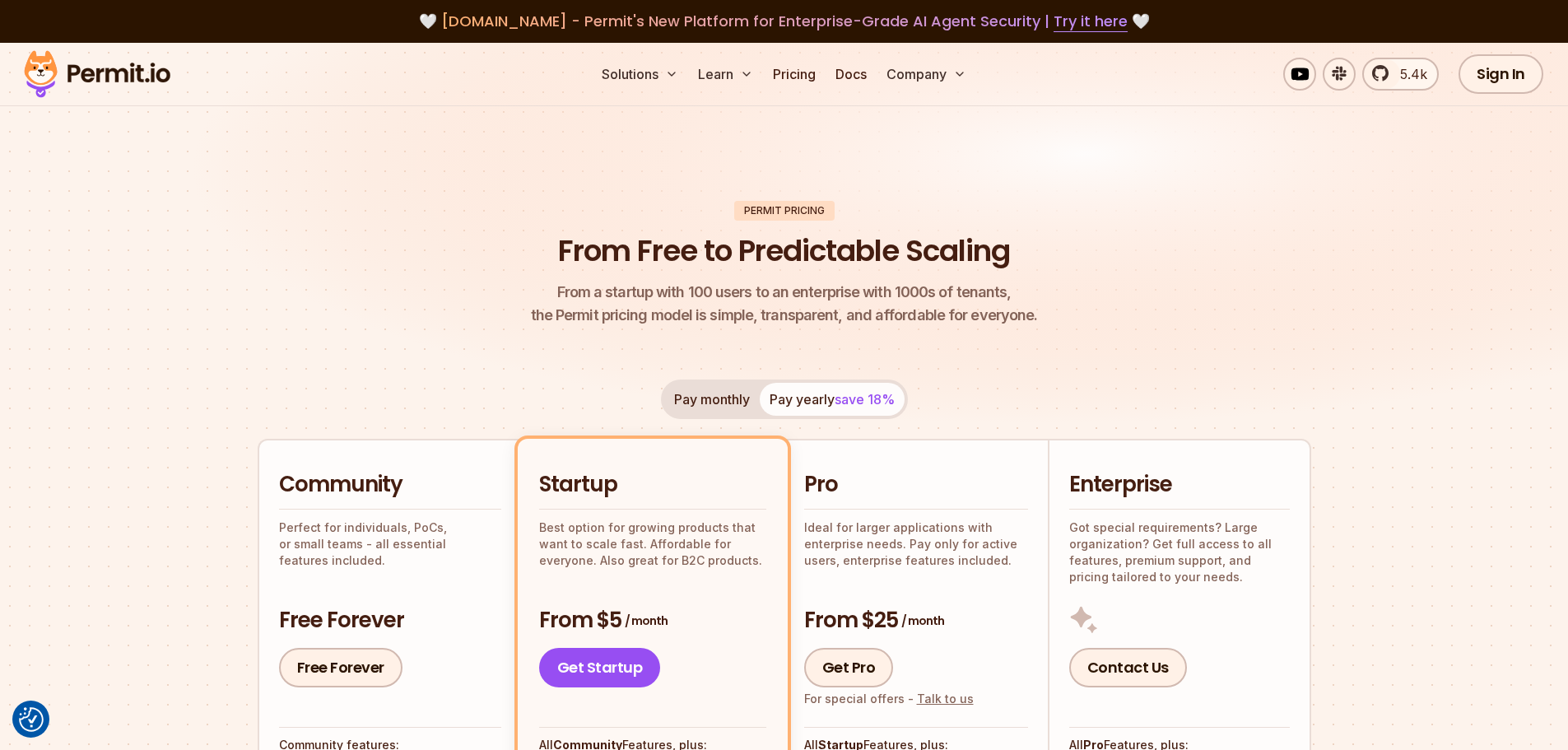
scroll to position [330, 0]
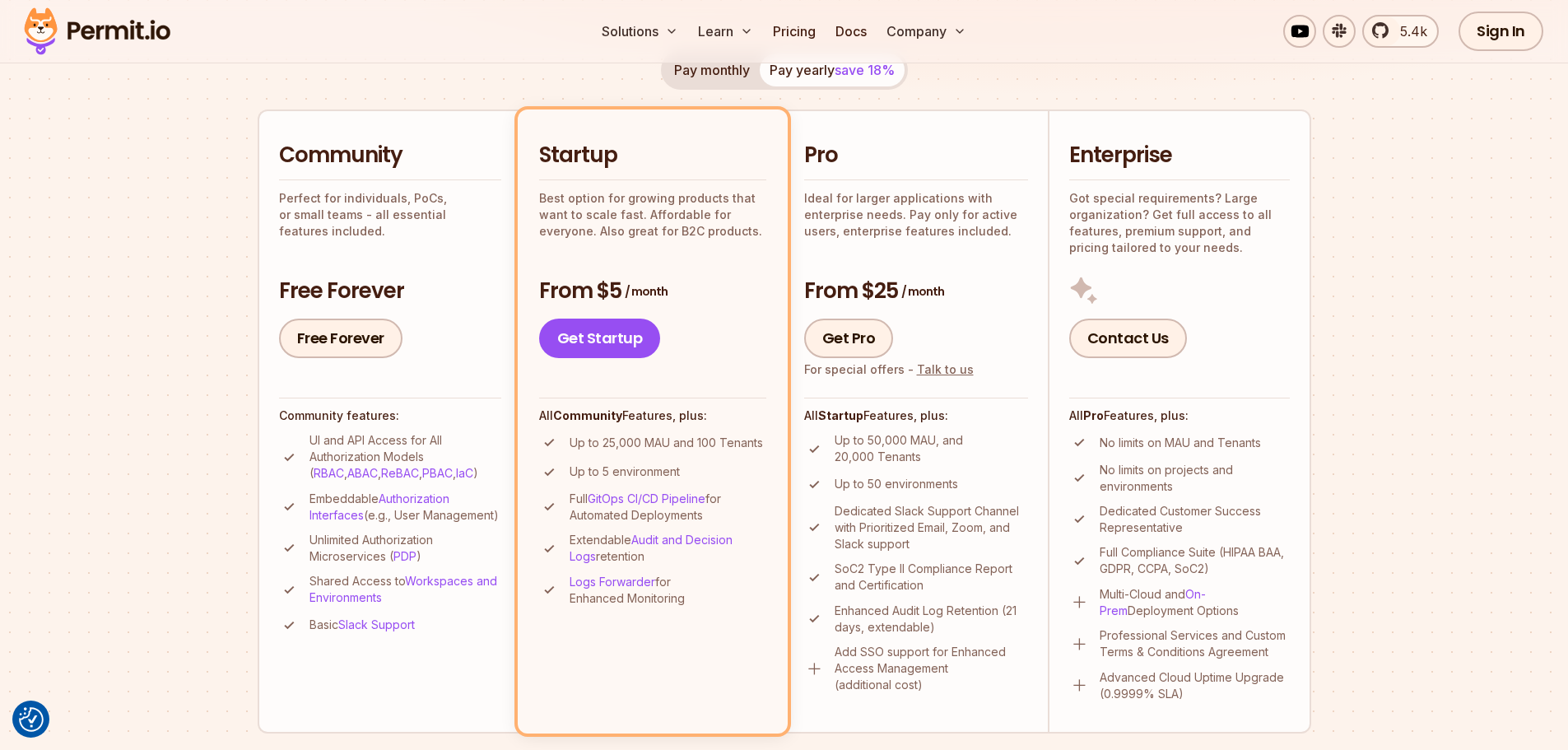
click at [1211, 606] on p "Multi-Cloud and On-Prem Deployment Options" at bounding box center [1195, 602] width 190 height 33
click at [1206, 599] on link "On-Prem" at bounding box center [1153, 602] width 106 height 31
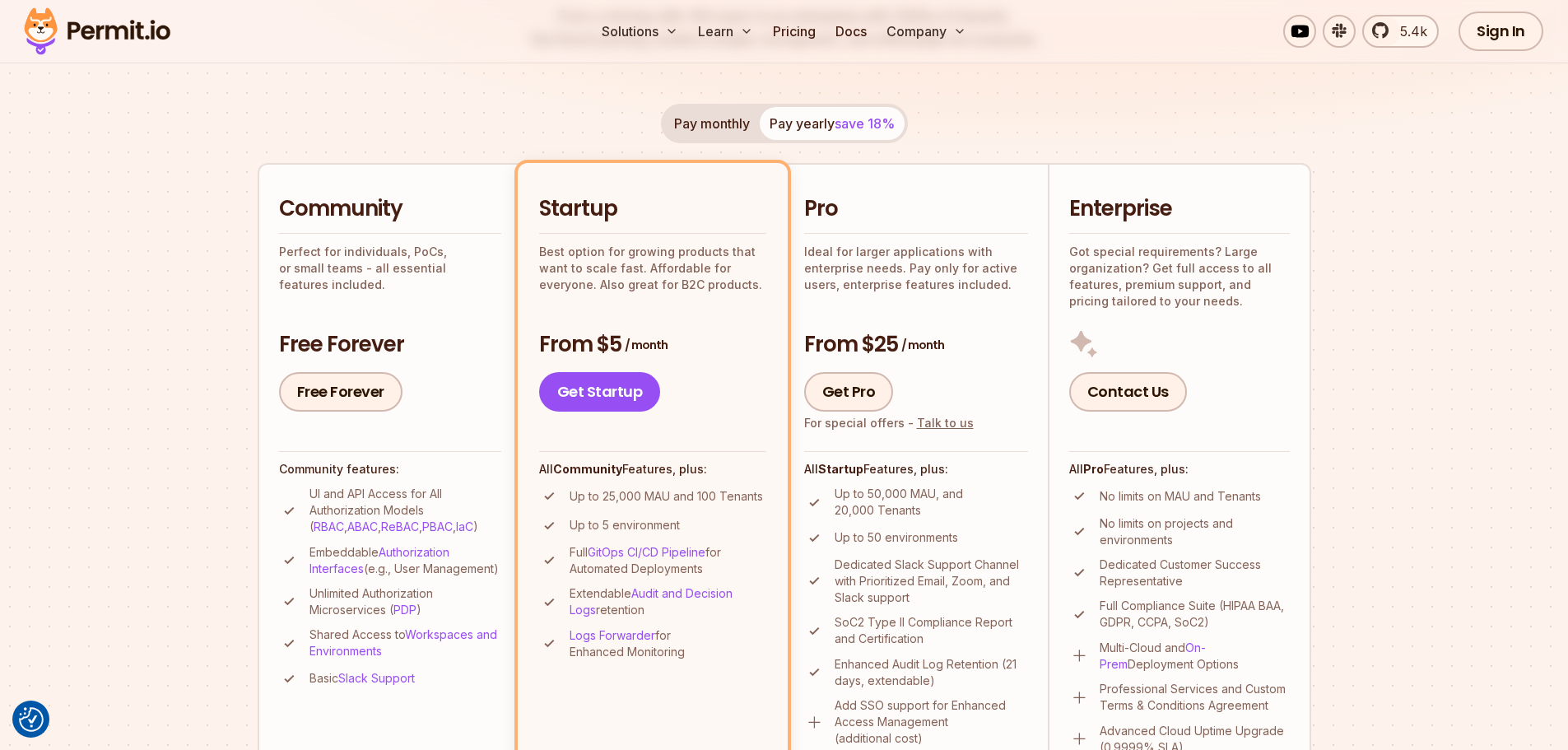
scroll to position [247, 0]
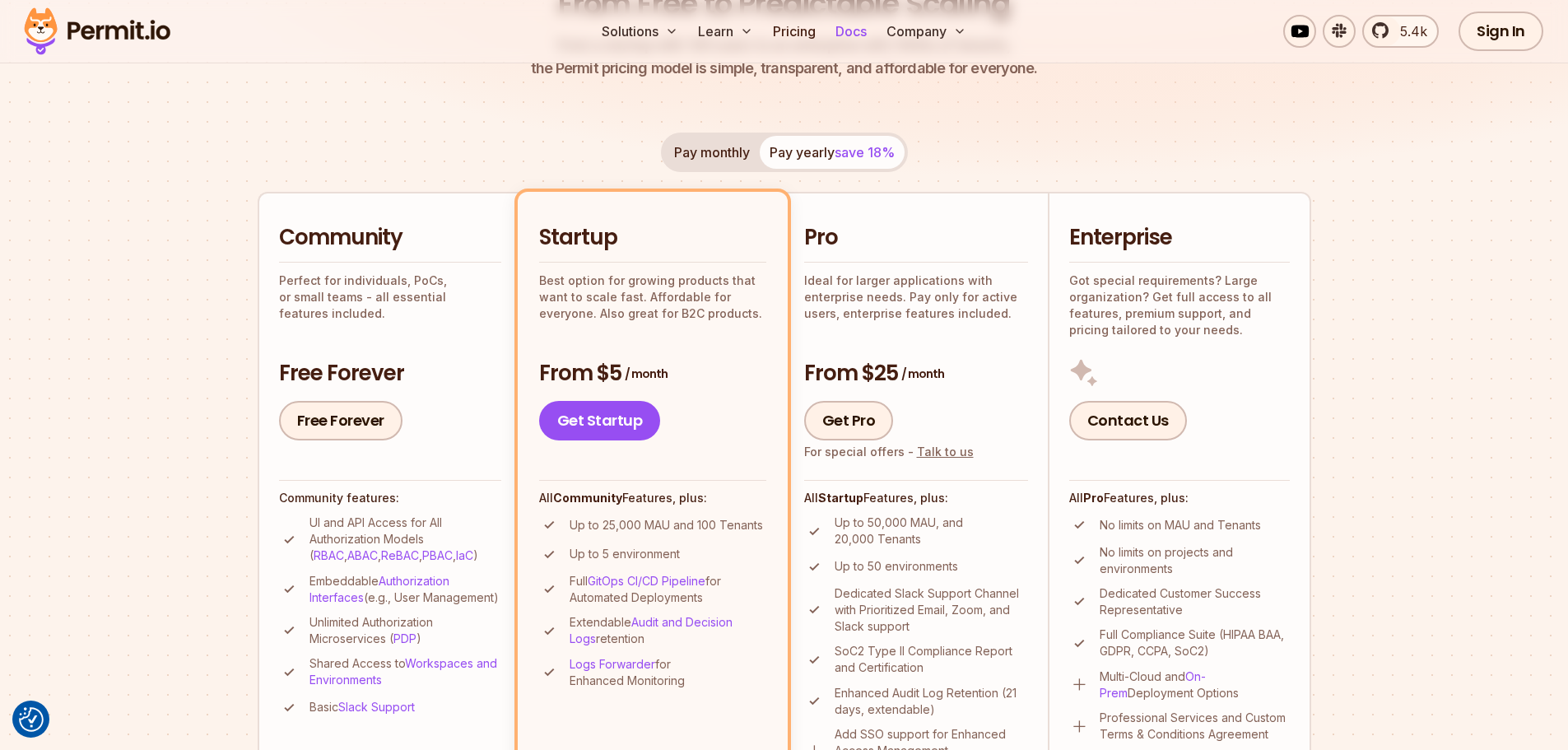
click at [847, 28] on link "Docs" at bounding box center [851, 31] width 44 height 33
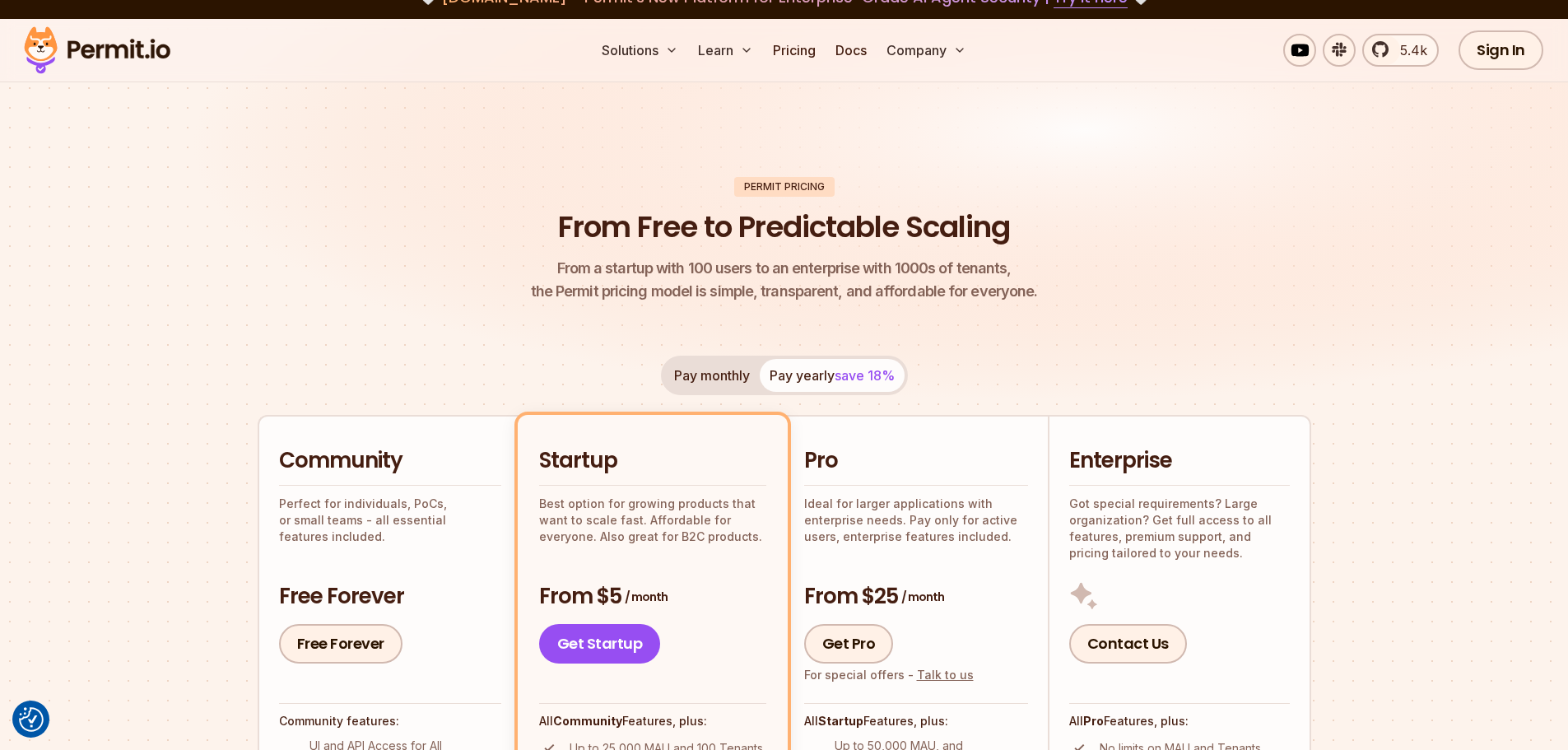
scroll to position [0, 0]
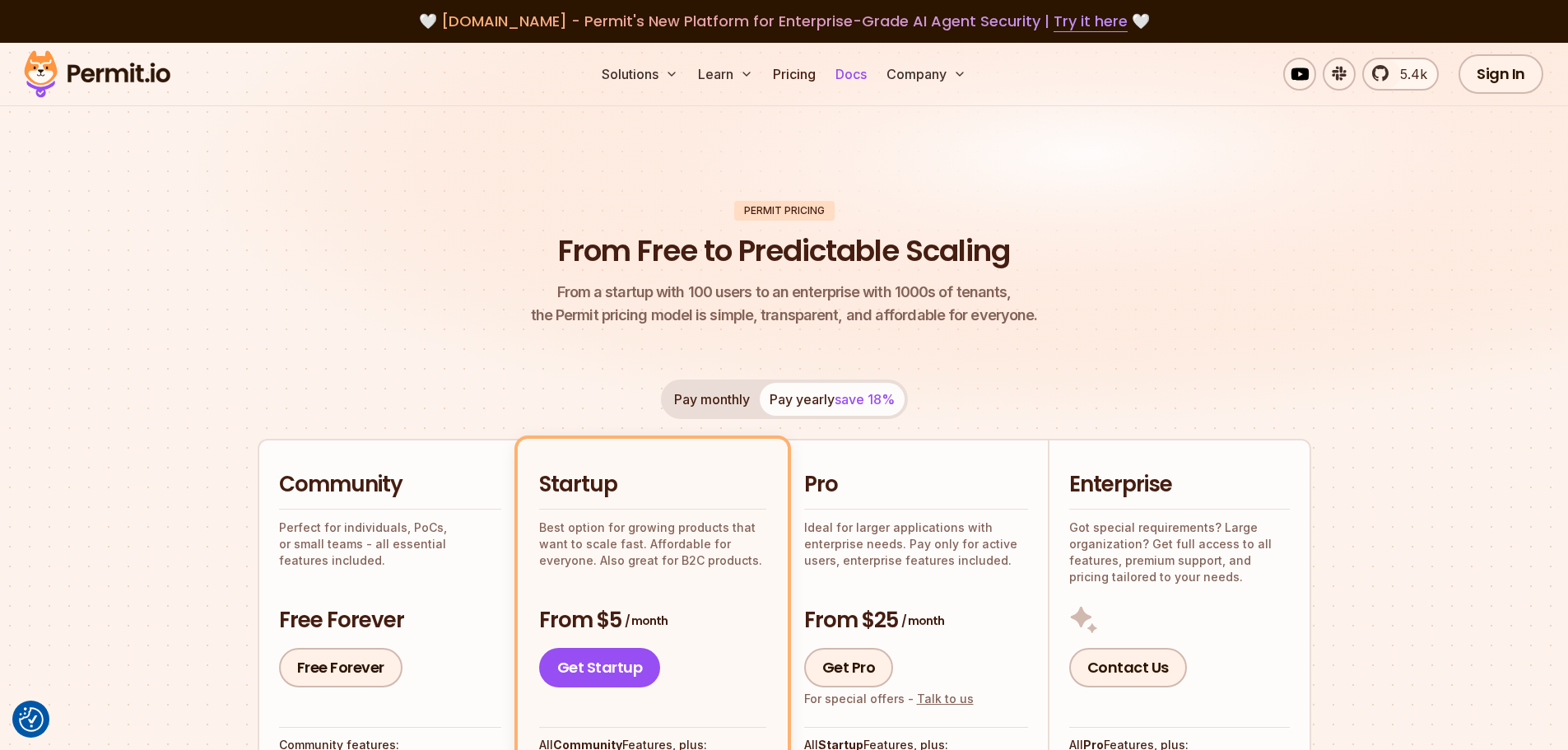
click at [839, 79] on link "Docs" at bounding box center [851, 74] width 44 height 33
drag, startPoint x: 787, startPoint y: 75, endPoint x: 795, endPoint y: 84, distance: 12.0
click at [787, 75] on link "Pricing" at bounding box center [795, 74] width 56 height 33
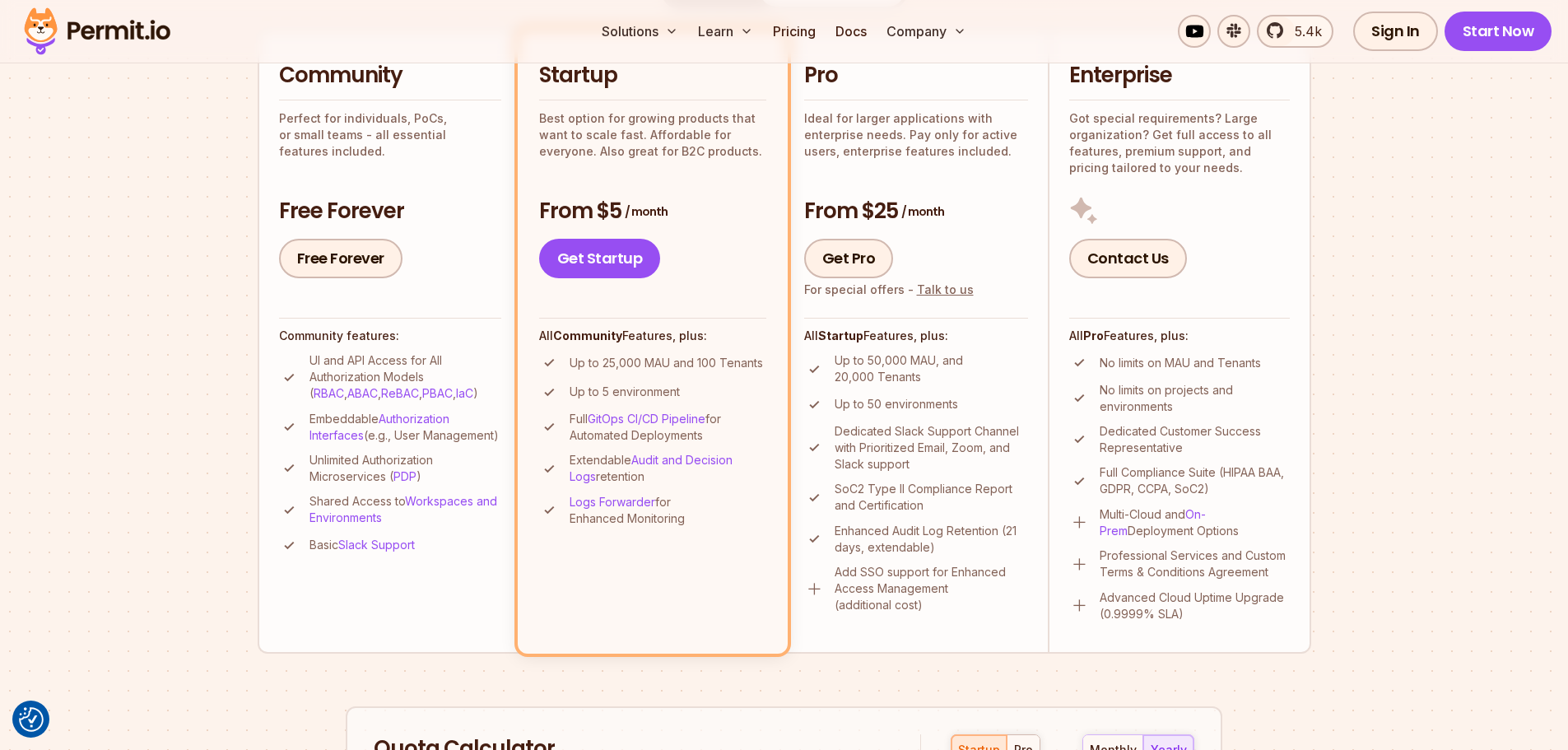
scroll to position [412, 0]
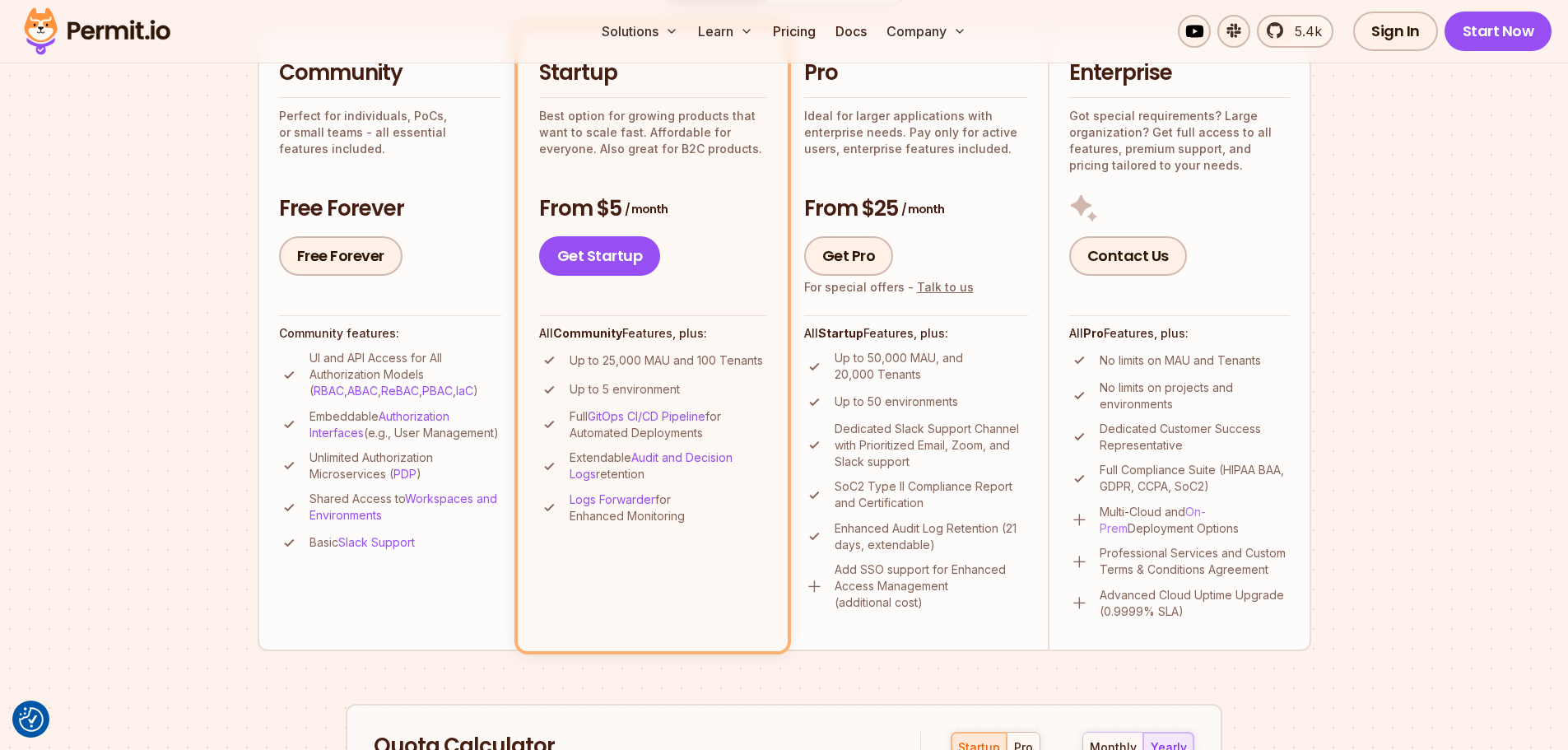
click at [1206, 513] on link "On-Prem" at bounding box center [1153, 520] width 106 height 31
